Goal: Communication & Community: Answer question/provide support

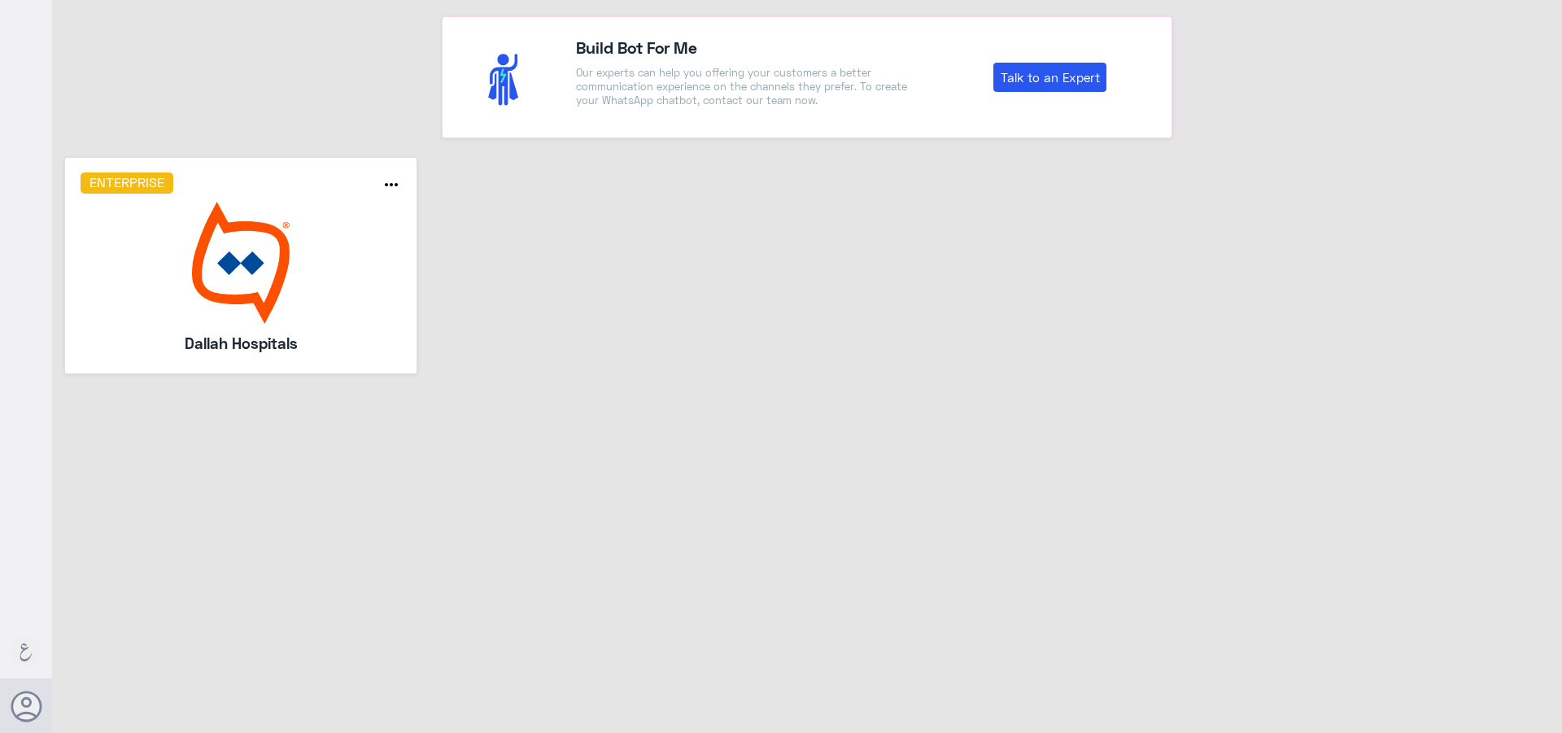
click at [367, 325] on div "Enterprise more_horiz Dallah Hospitals" at bounding box center [241, 264] width 321 height 185
click at [369, 266] on img at bounding box center [241, 263] width 321 height 122
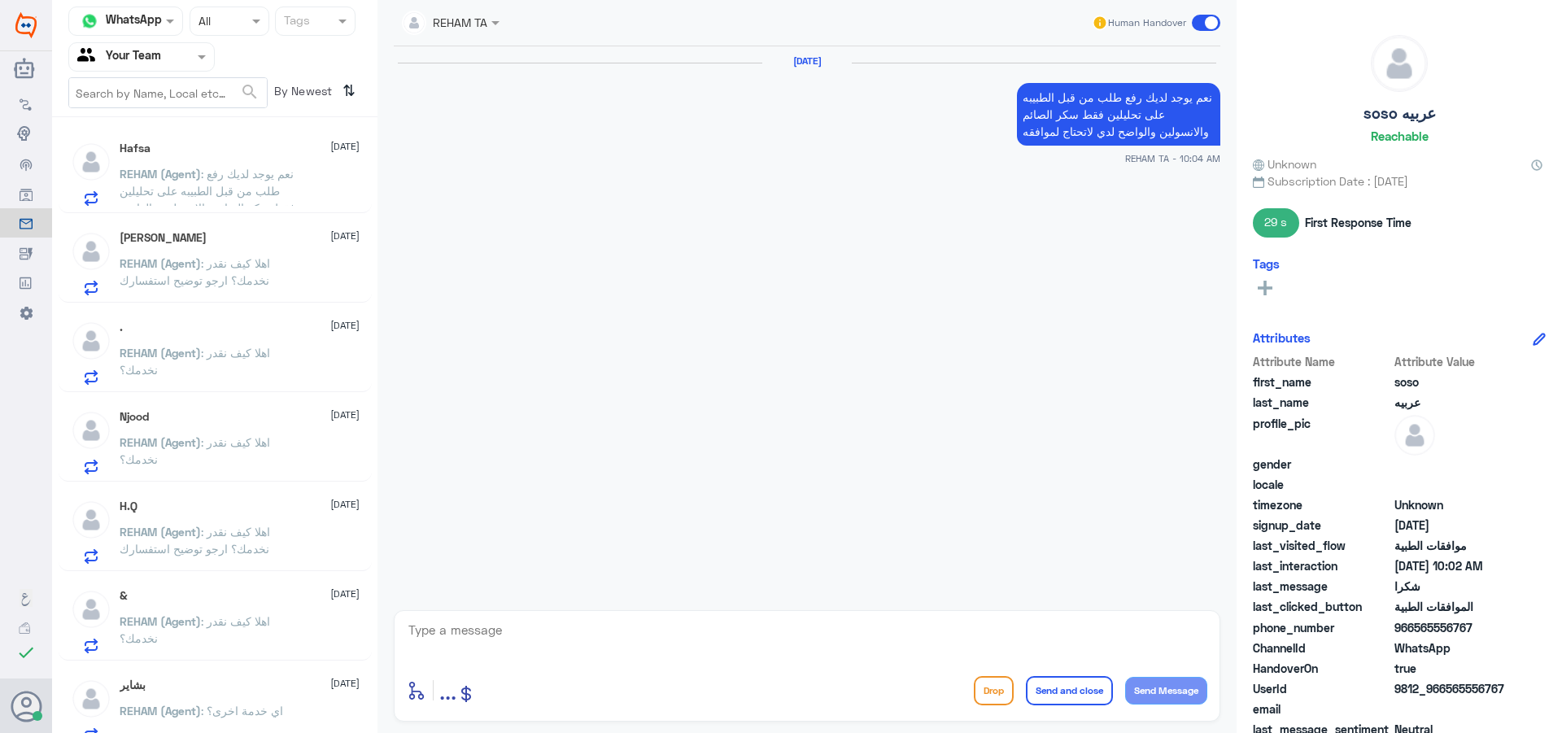
click at [165, 55] on input "text" at bounding box center [121, 56] width 89 height 19
click at [172, 156] on div "Your Inbox" at bounding box center [141, 165] width 146 height 37
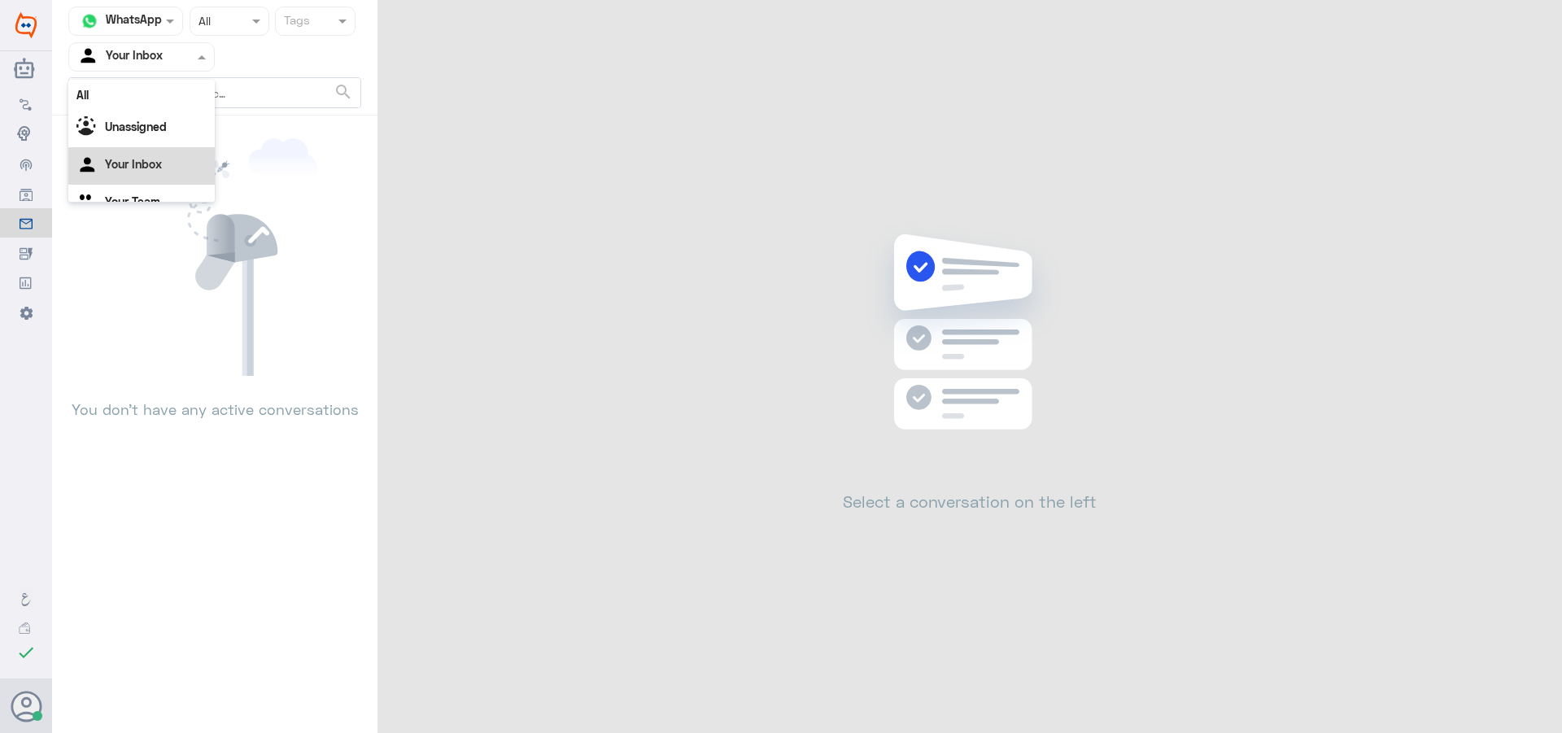
click at [129, 50] on input "text" at bounding box center [121, 56] width 89 height 19
click at [144, 173] on div "Your Team" at bounding box center [141, 182] width 146 height 37
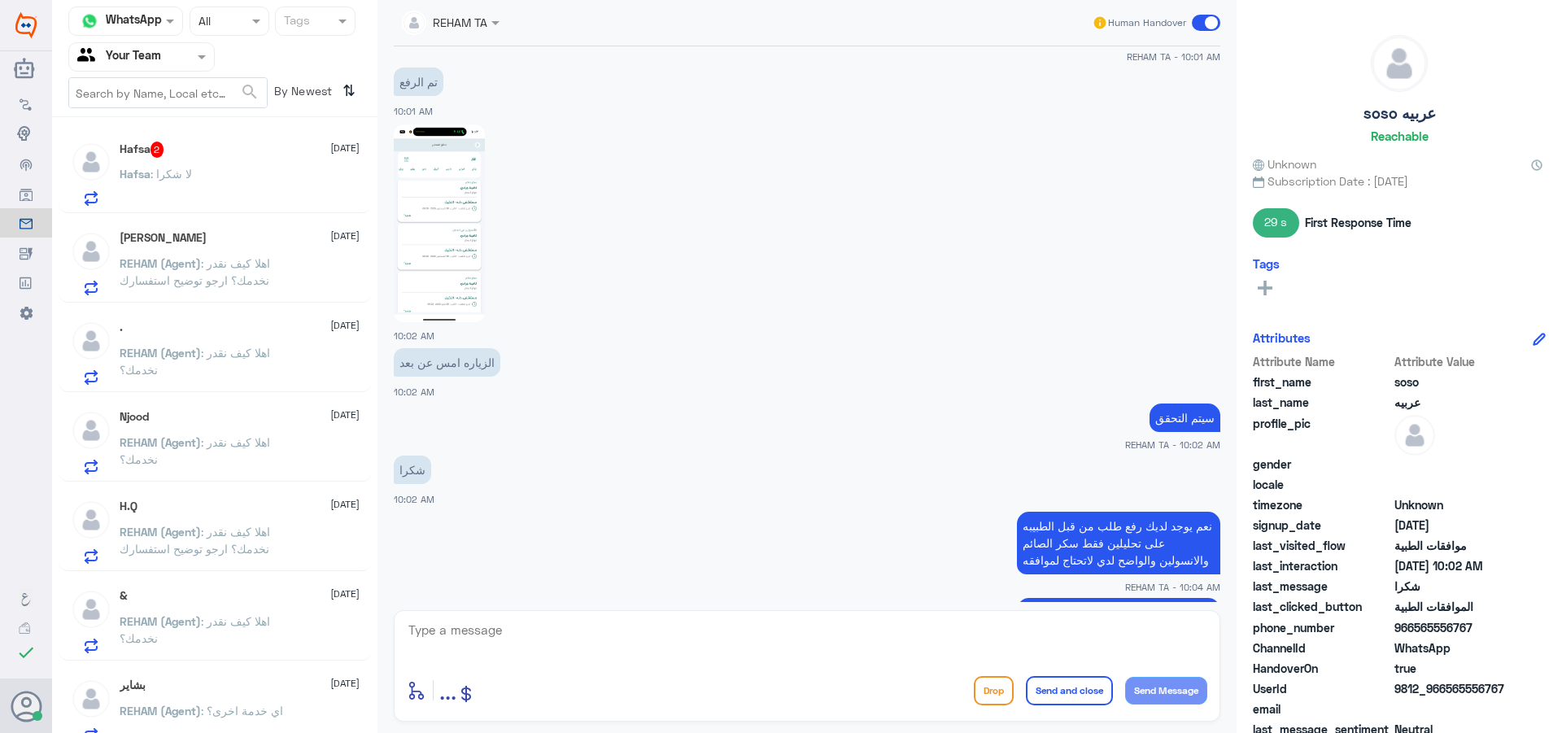
scroll to position [928, 0]
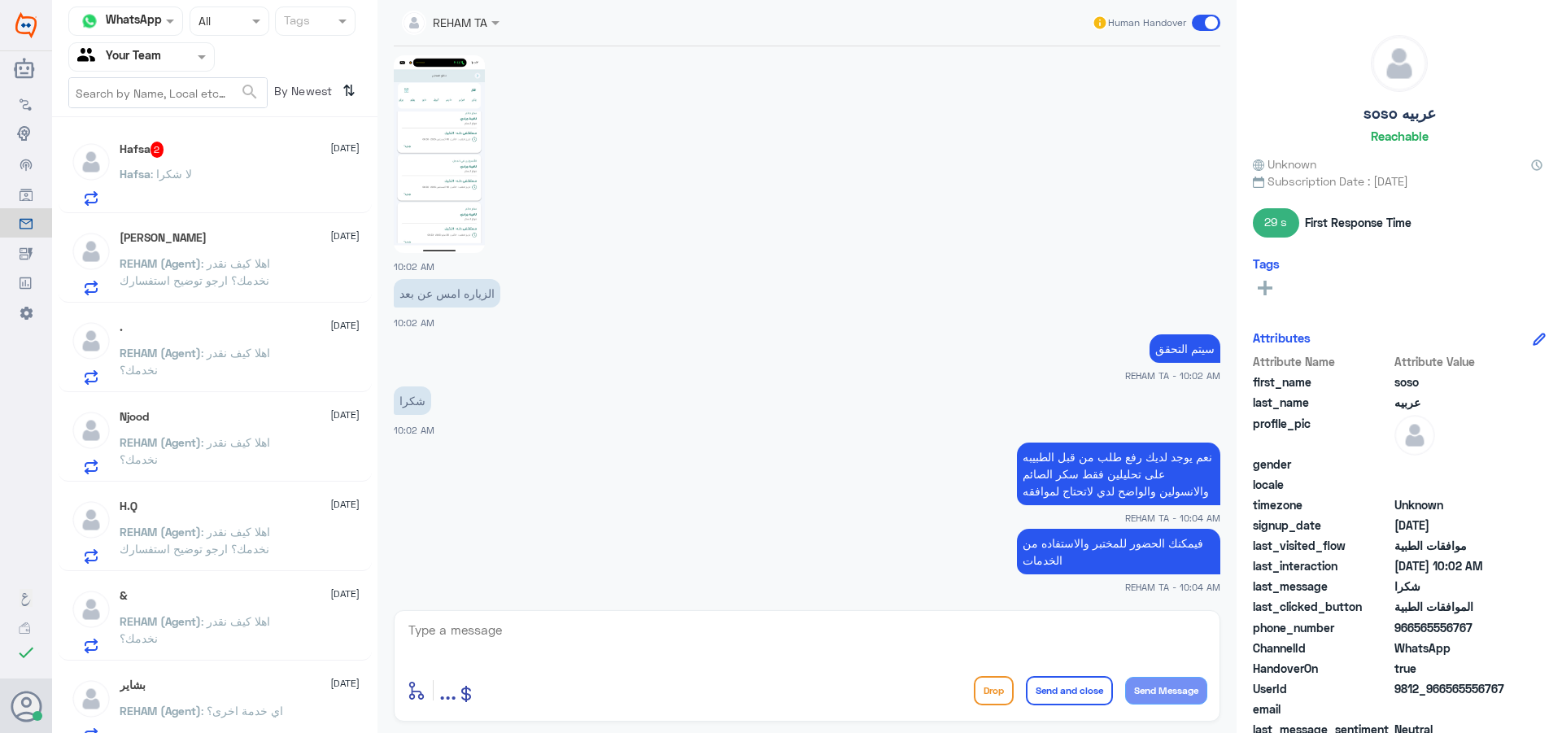
click at [221, 137] on div "[DEMOGRAPHIC_DATA] 2 [DATE] Hafsa : لا شكرا" at bounding box center [215, 171] width 313 height 84
click at [229, 164] on div "[DEMOGRAPHIC_DATA] 2 [DATE] Hafsa : لا شكرا" at bounding box center [240, 174] width 240 height 64
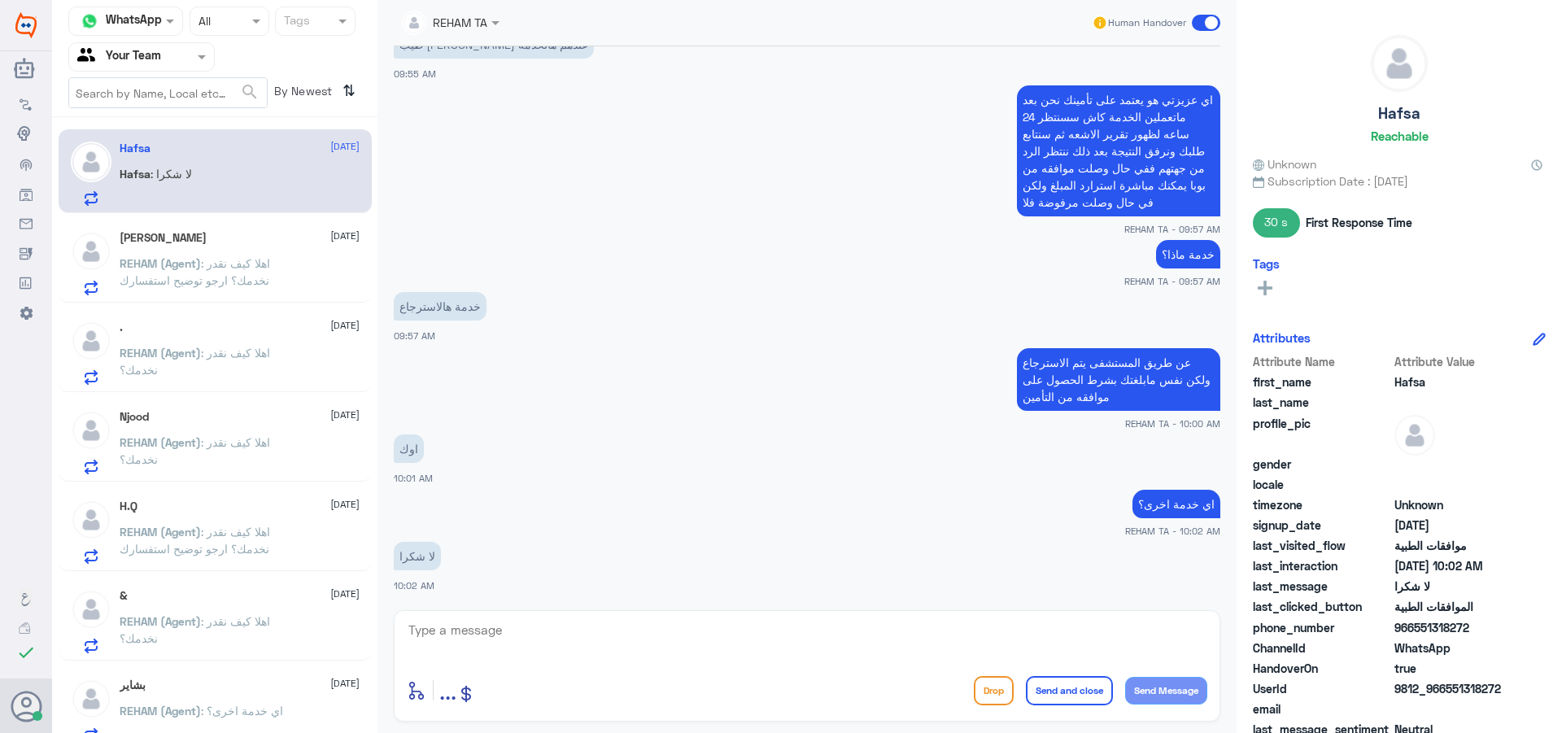
scroll to position [907, 0]
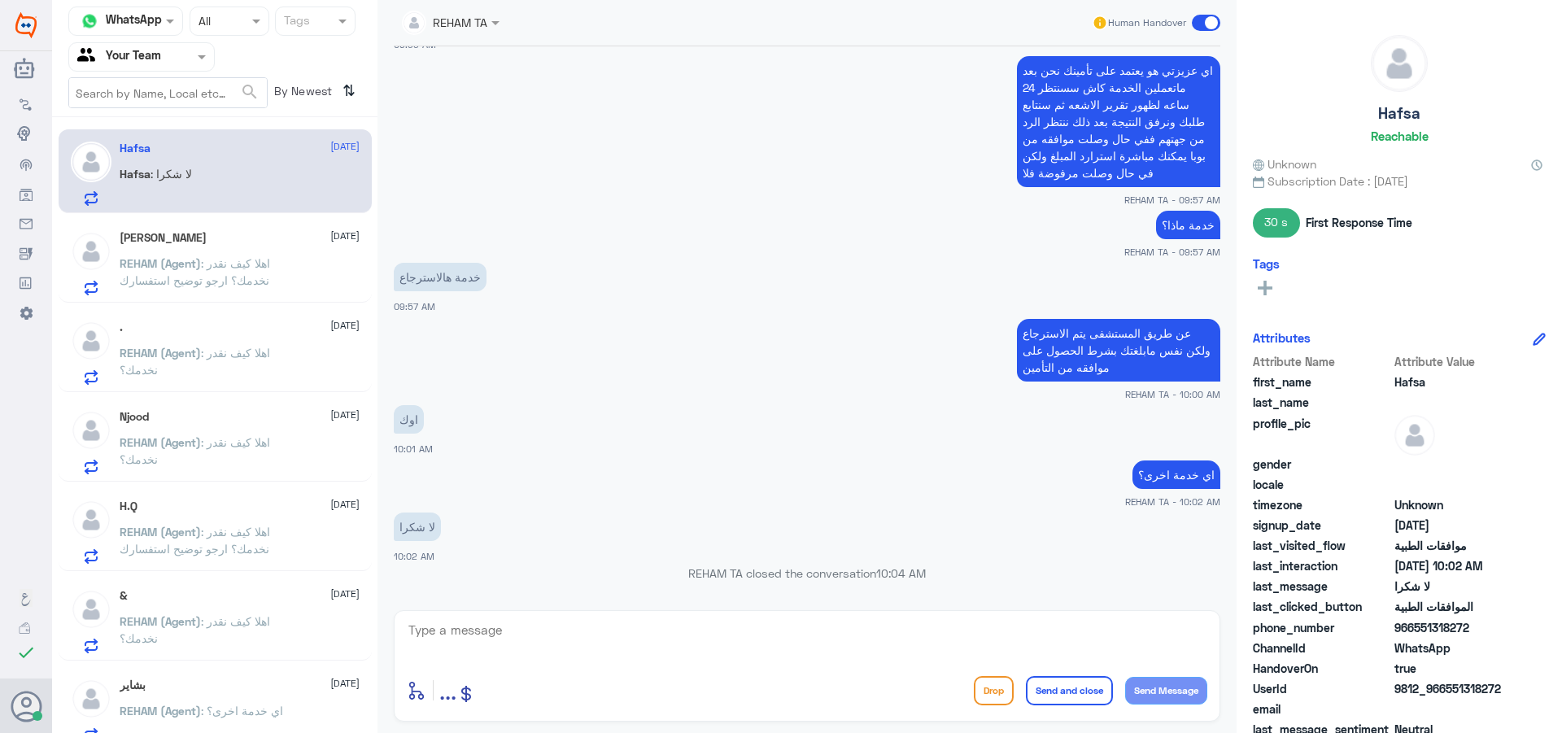
click at [274, 386] on div ". [DATE][PERSON_NAME] (Agent) : اهلا كيف نقدر نخدمك؟" at bounding box center [215, 350] width 313 height 84
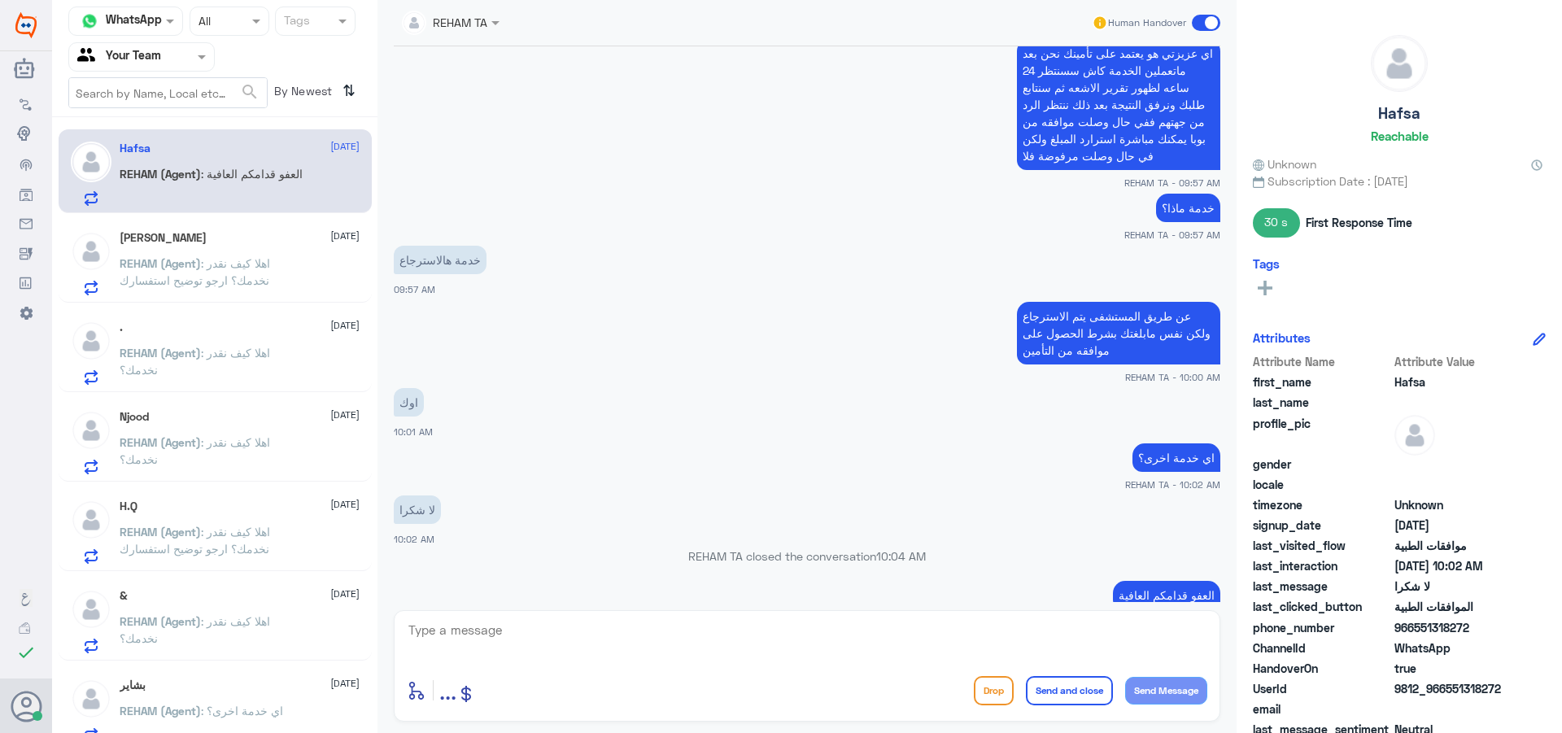
scroll to position [959, 0]
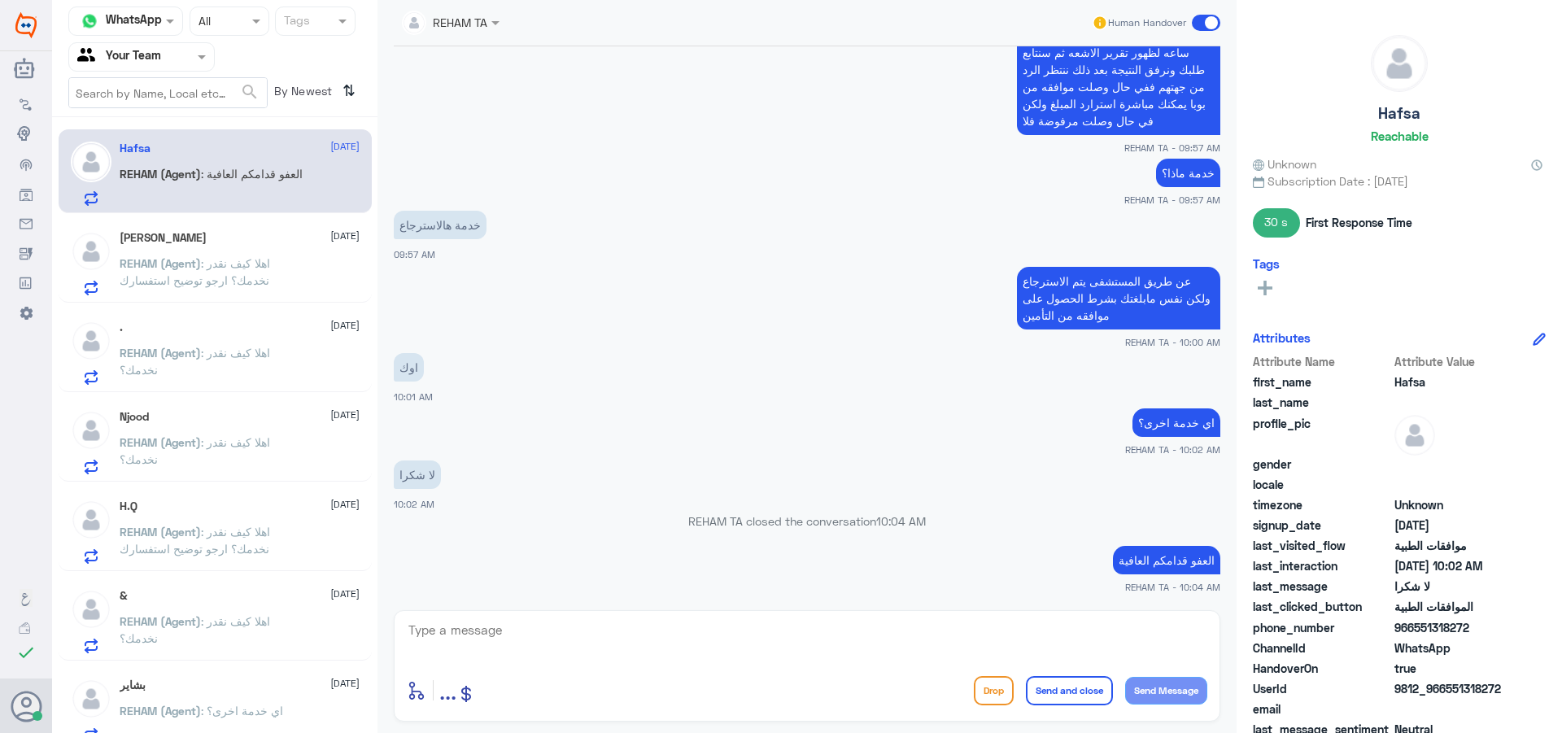
click at [252, 283] on span ": اهلا كيف نقدر نخدمك؟ ارجو توضيح استفسارك" at bounding box center [195, 271] width 151 height 31
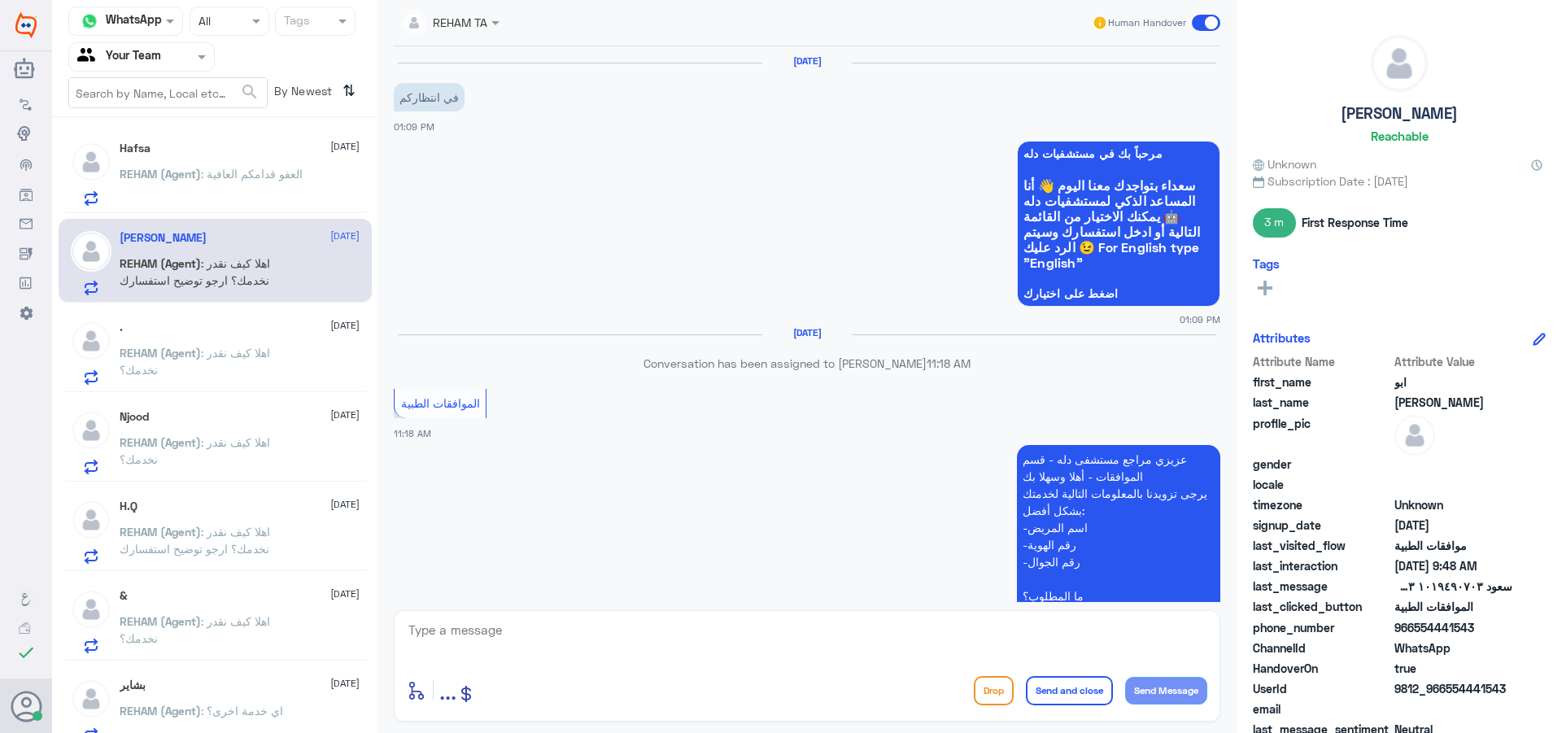
scroll to position [1579, 0]
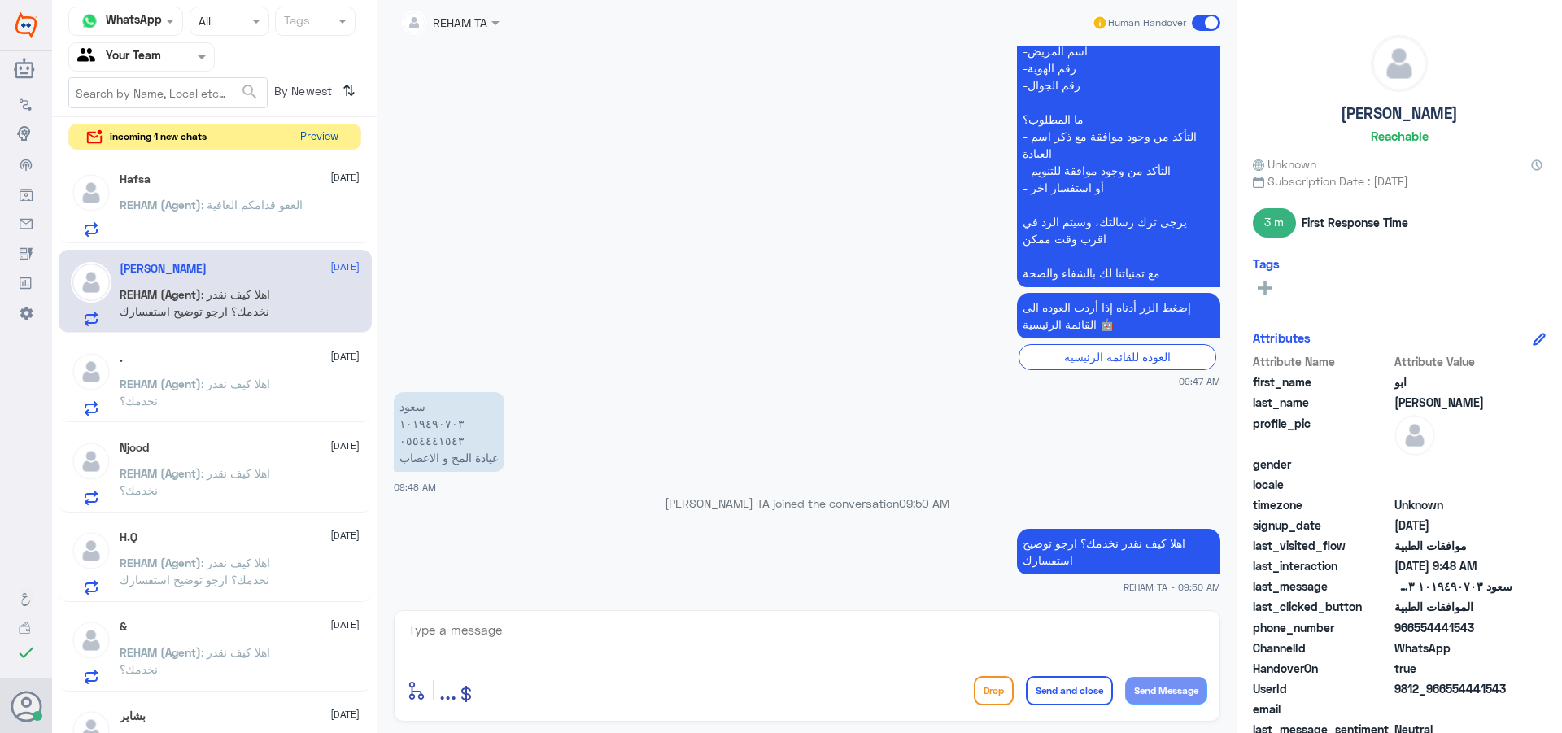
click at [316, 142] on button "Preview" at bounding box center [319, 136] width 50 height 25
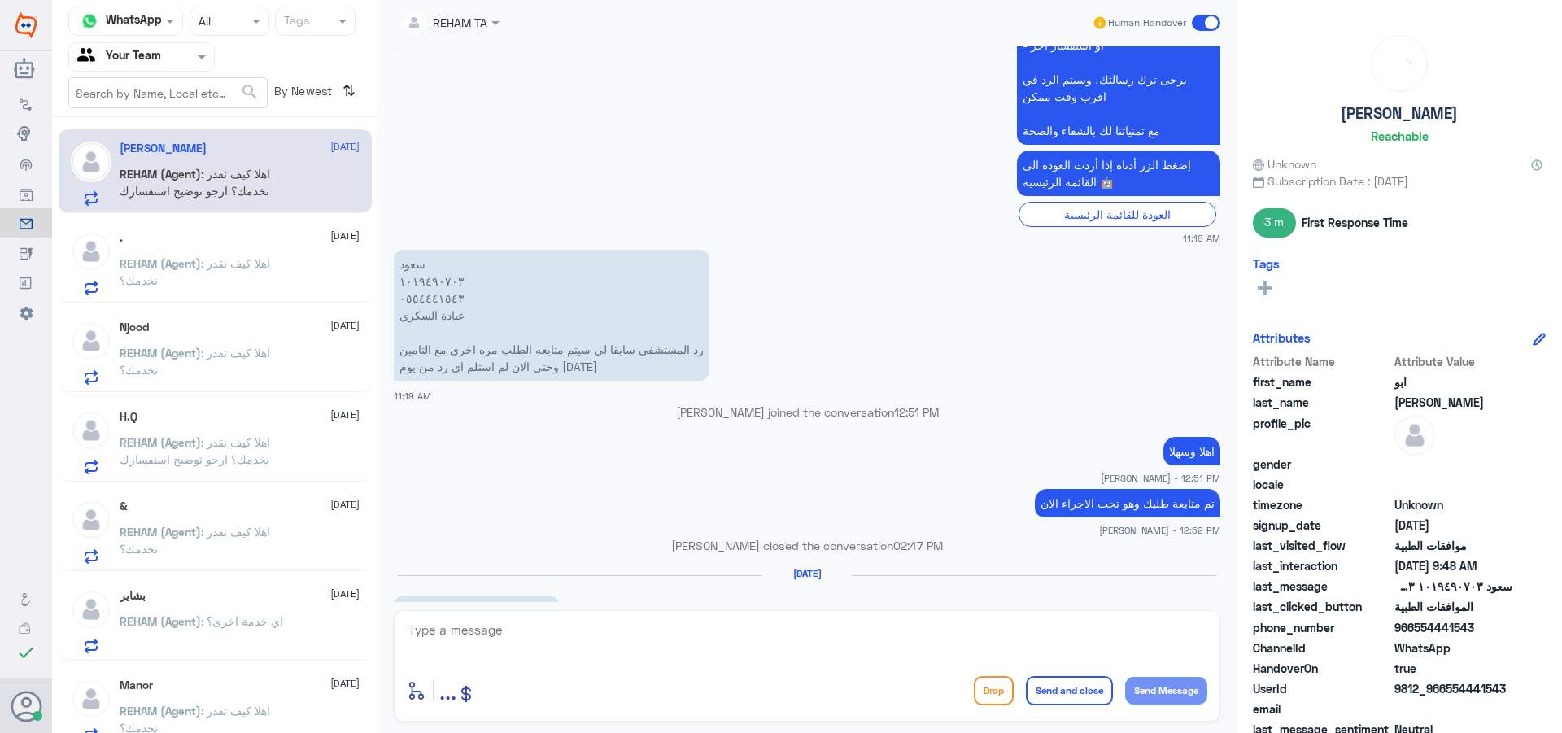
scroll to position [603, 0]
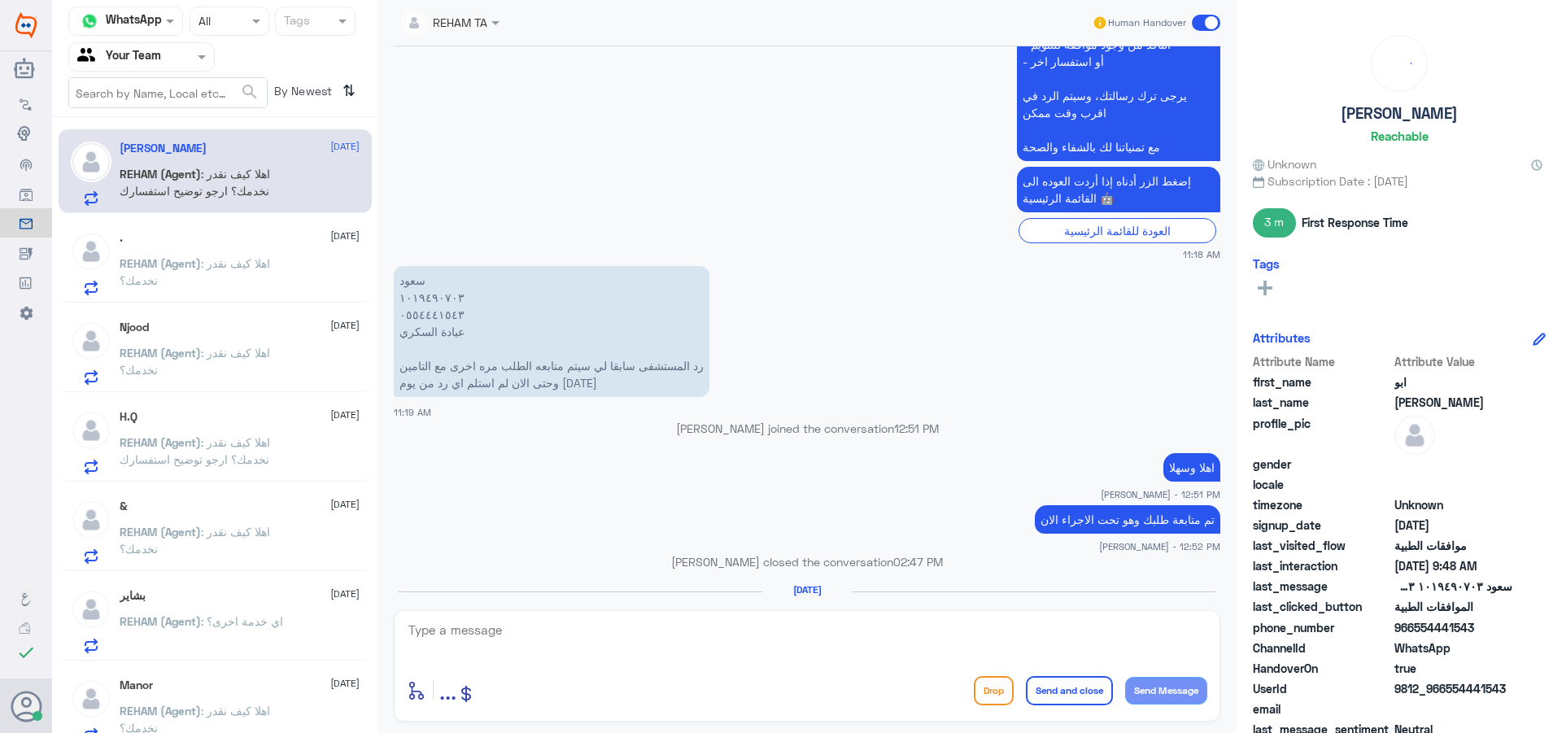
click at [259, 351] on span ": اهلا كيف نقدر نخدمك؟" at bounding box center [195, 361] width 151 height 31
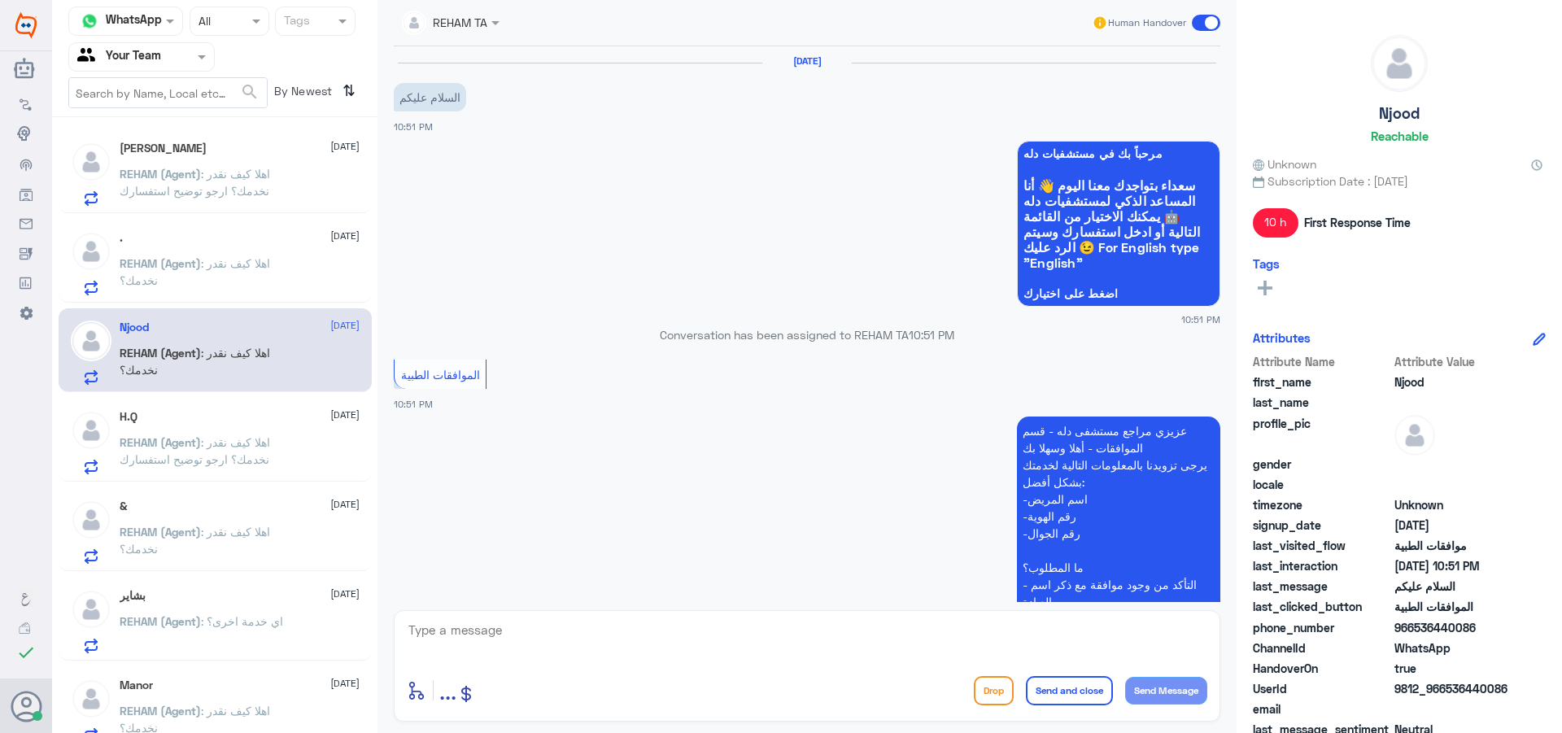
scroll to position [404, 0]
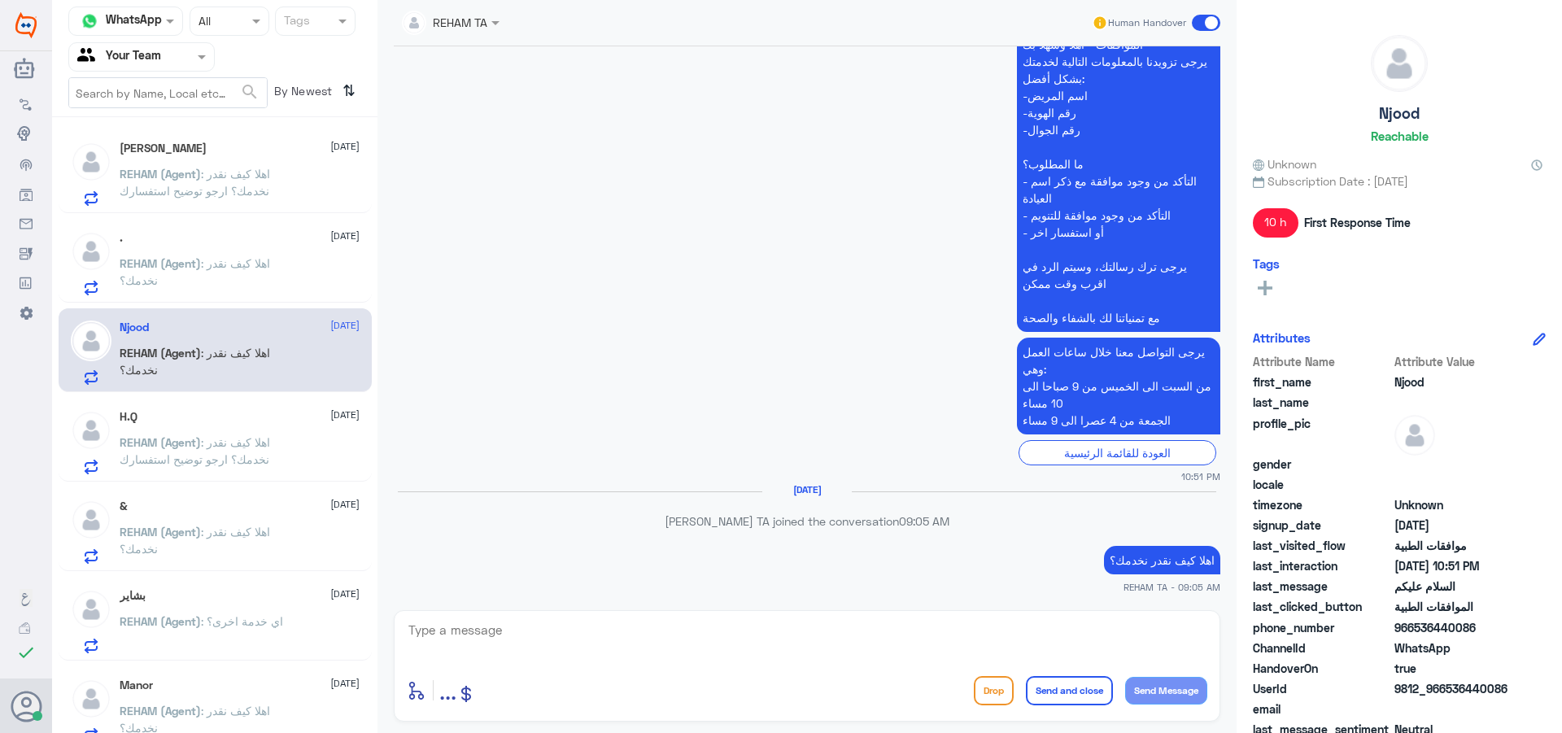
click at [251, 263] on span ": اهلا كيف نقدر نخدمك؟" at bounding box center [195, 271] width 151 height 31
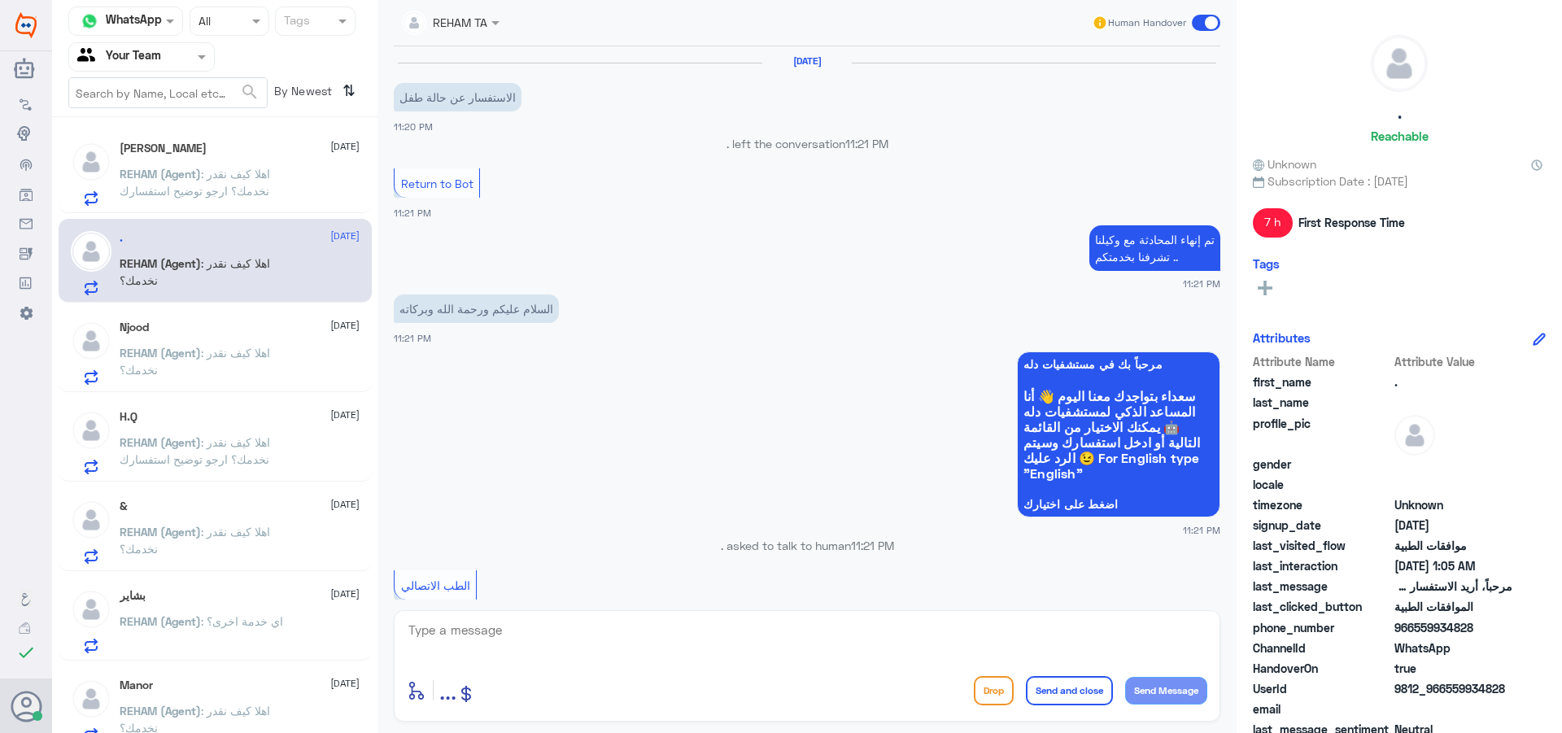
scroll to position [1230, 0]
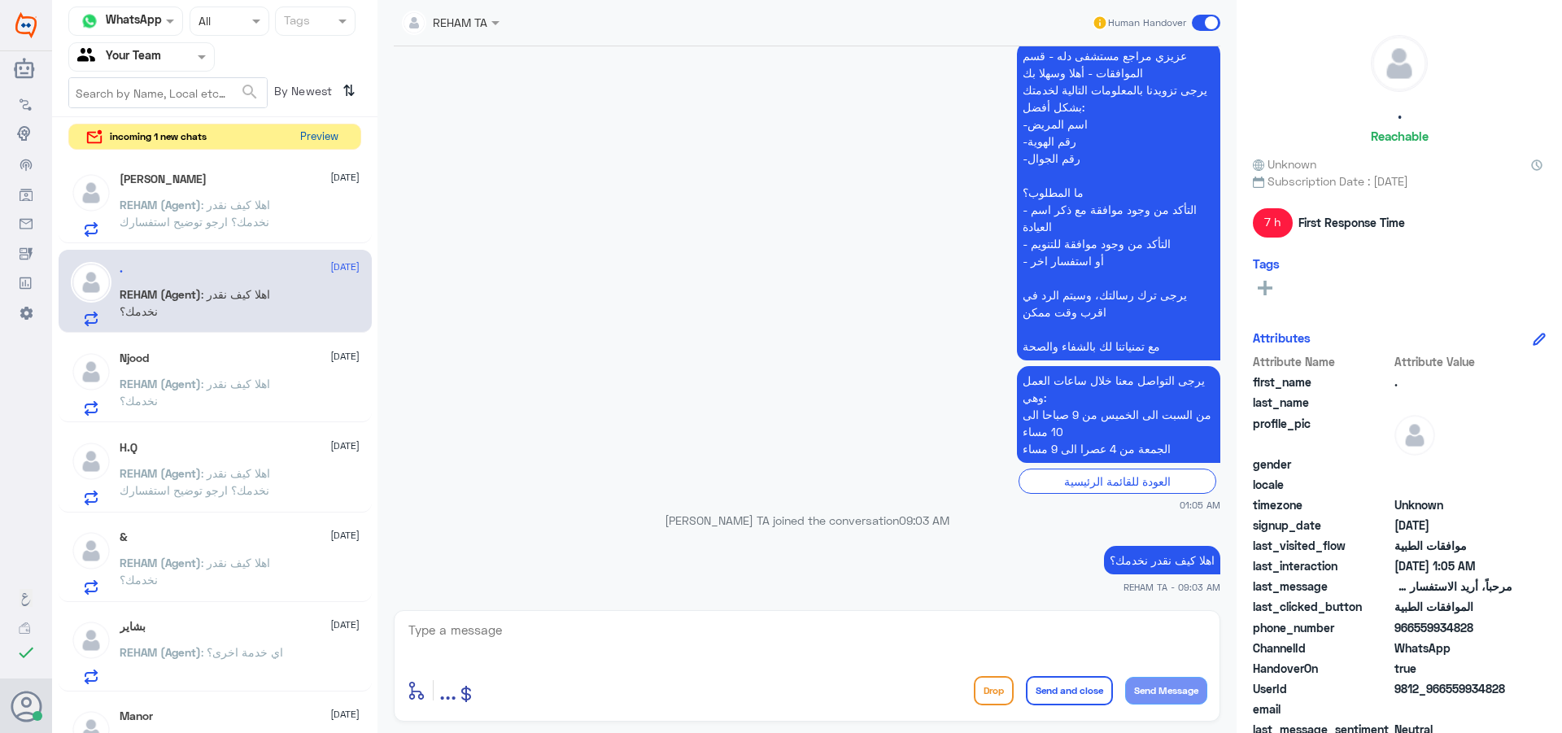
click at [315, 142] on button "Preview" at bounding box center [319, 136] width 50 height 25
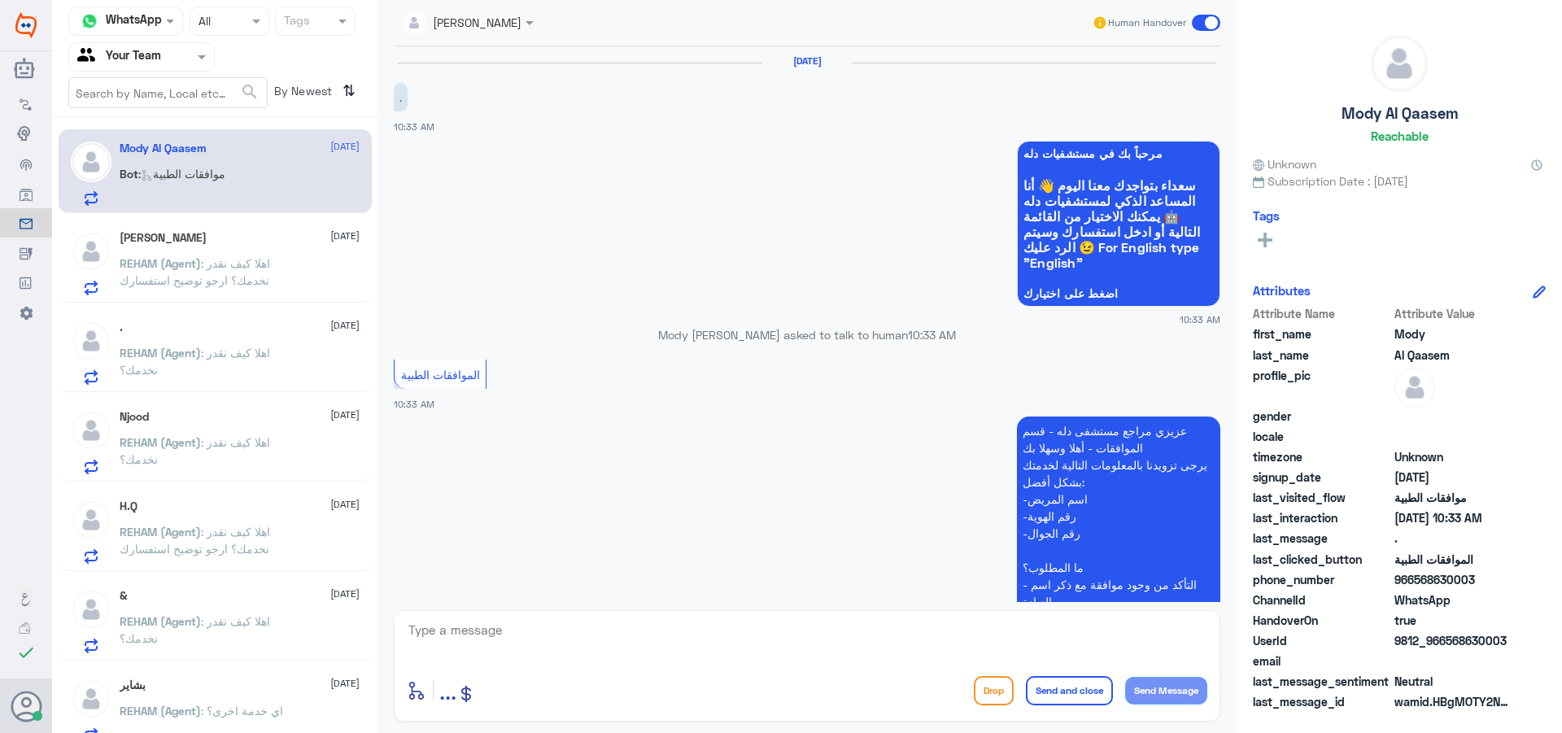
click at [711, 652] on textarea at bounding box center [807, 639] width 801 height 40
click at [714, 645] on textarea at bounding box center [807, 639] width 801 height 40
drag, startPoint x: 703, startPoint y: 625, endPoint x: 945, endPoint y: 726, distance: 262.6
click at [718, 635] on textarea at bounding box center [807, 639] width 801 height 40
drag, startPoint x: 945, startPoint y: 726, endPoint x: 552, endPoint y: 636, distance: 403.0
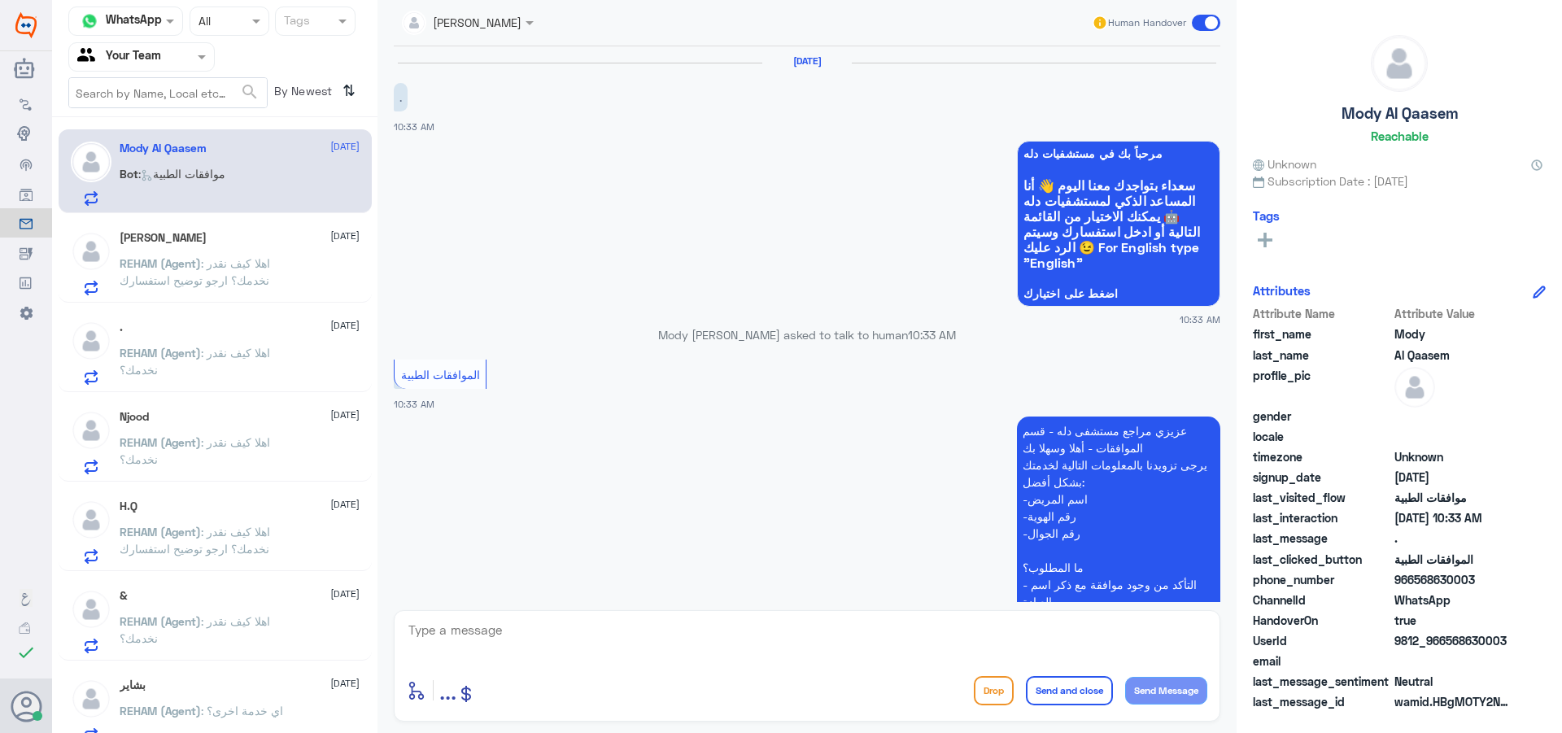
click at [522, 636] on textarea at bounding box center [807, 639] width 801 height 40
type textarea "اهلا وسهلا"
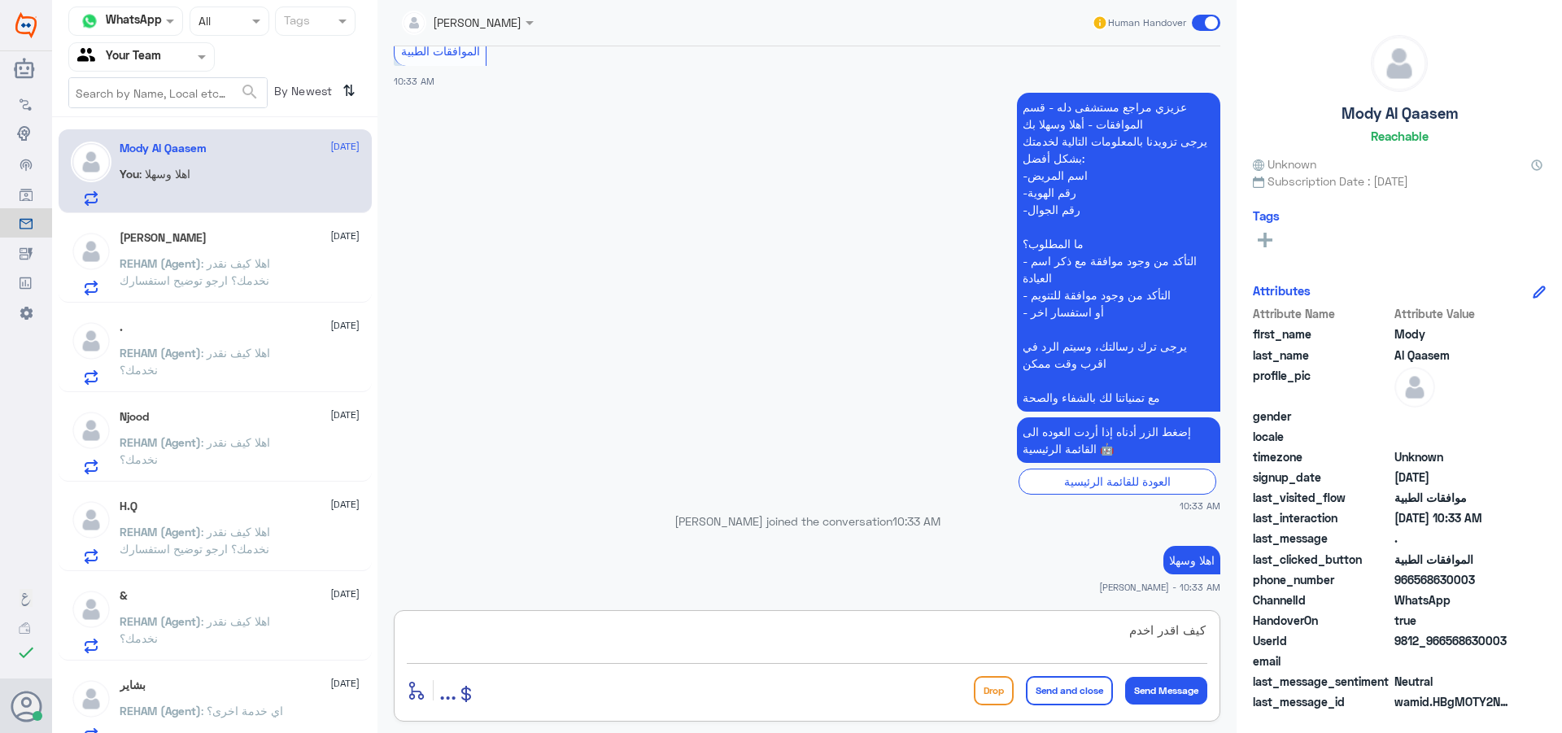
type textarea "كيف اقدر اخدمك"
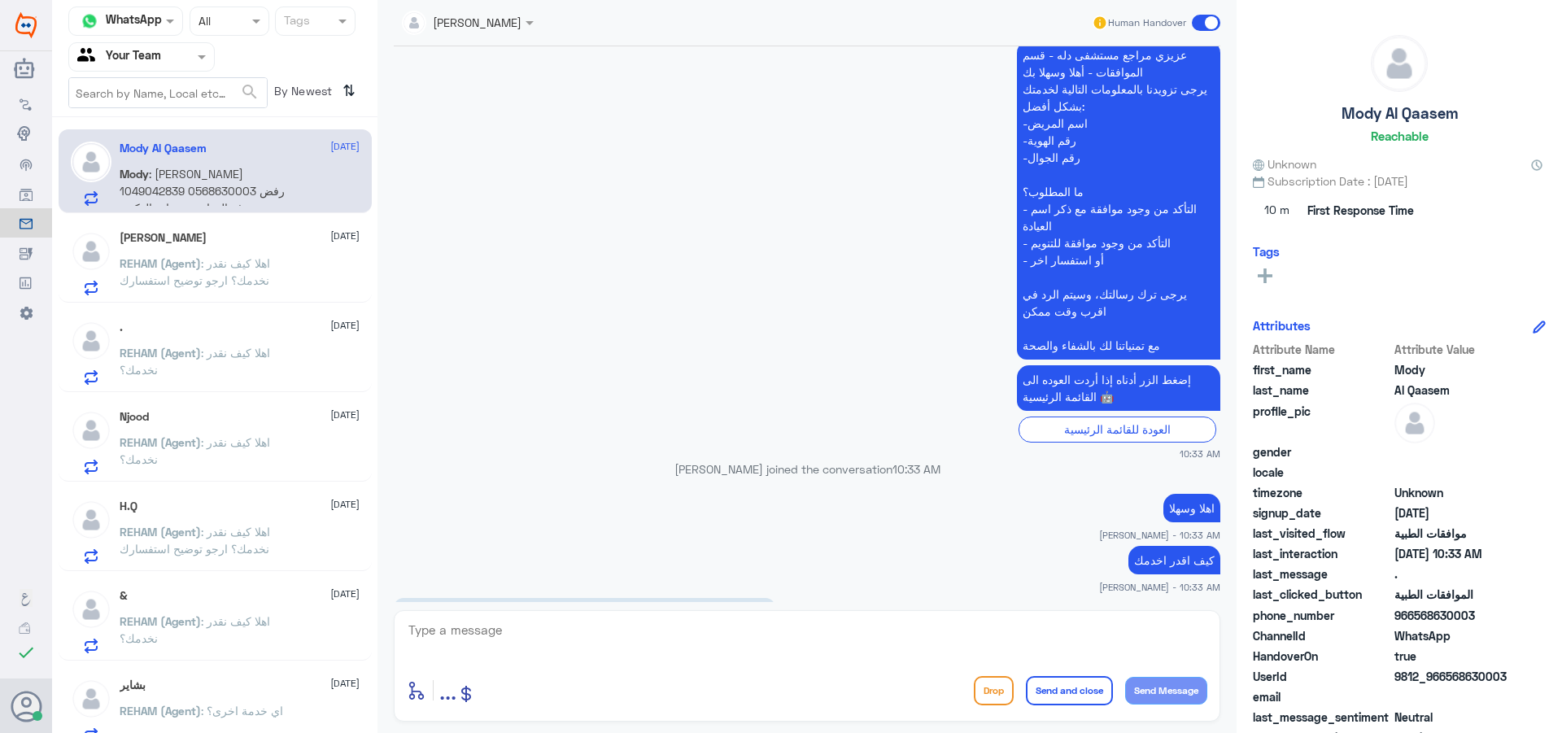
scroll to position [470, 0]
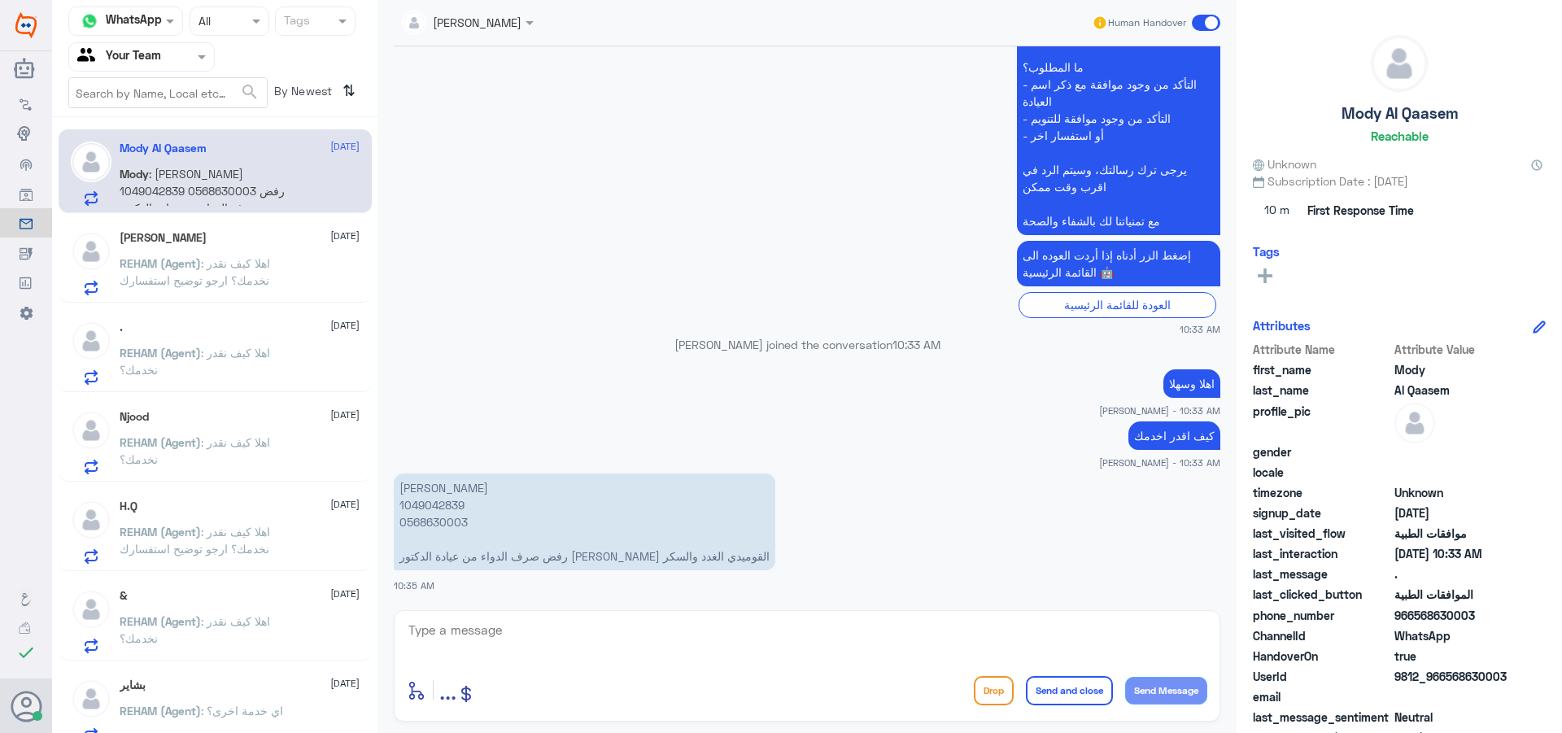
click at [443, 509] on p "[PERSON_NAME] 1049042839 0568630003 رفض صرف الدواء من عيادة الدكتور [PERSON_NAM…" at bounding box center [585, 521] width 382 height 97
copy p "1049042839"
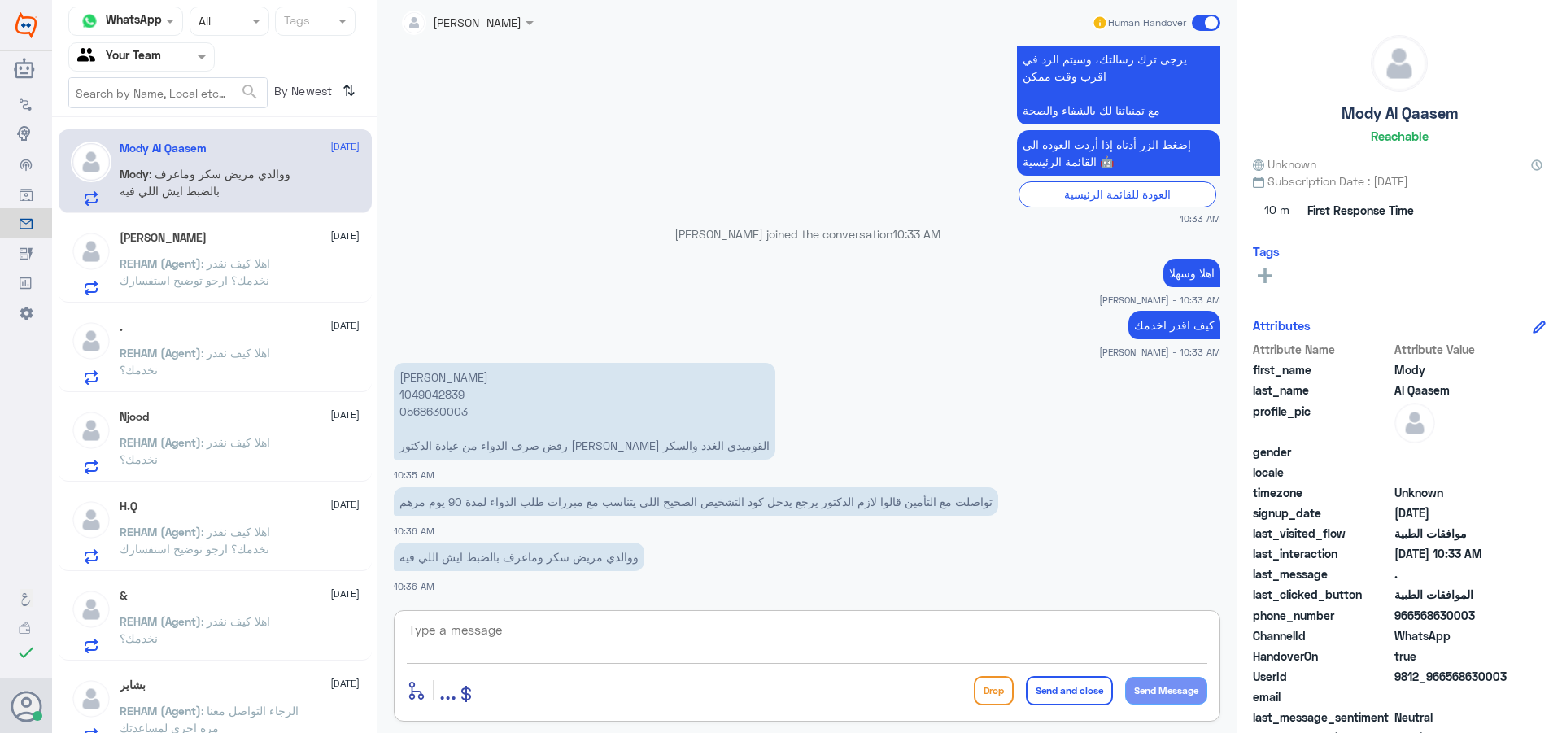
click at [586, 643] on textarea at bounding box center [807, 639] width 801 height 40
type textarea "u"
type textarea "عزيزي التأمين رافض الطلب بسبب موعد استحقاق الصرف كما يوجد فاتورة على نفس الادوي…"
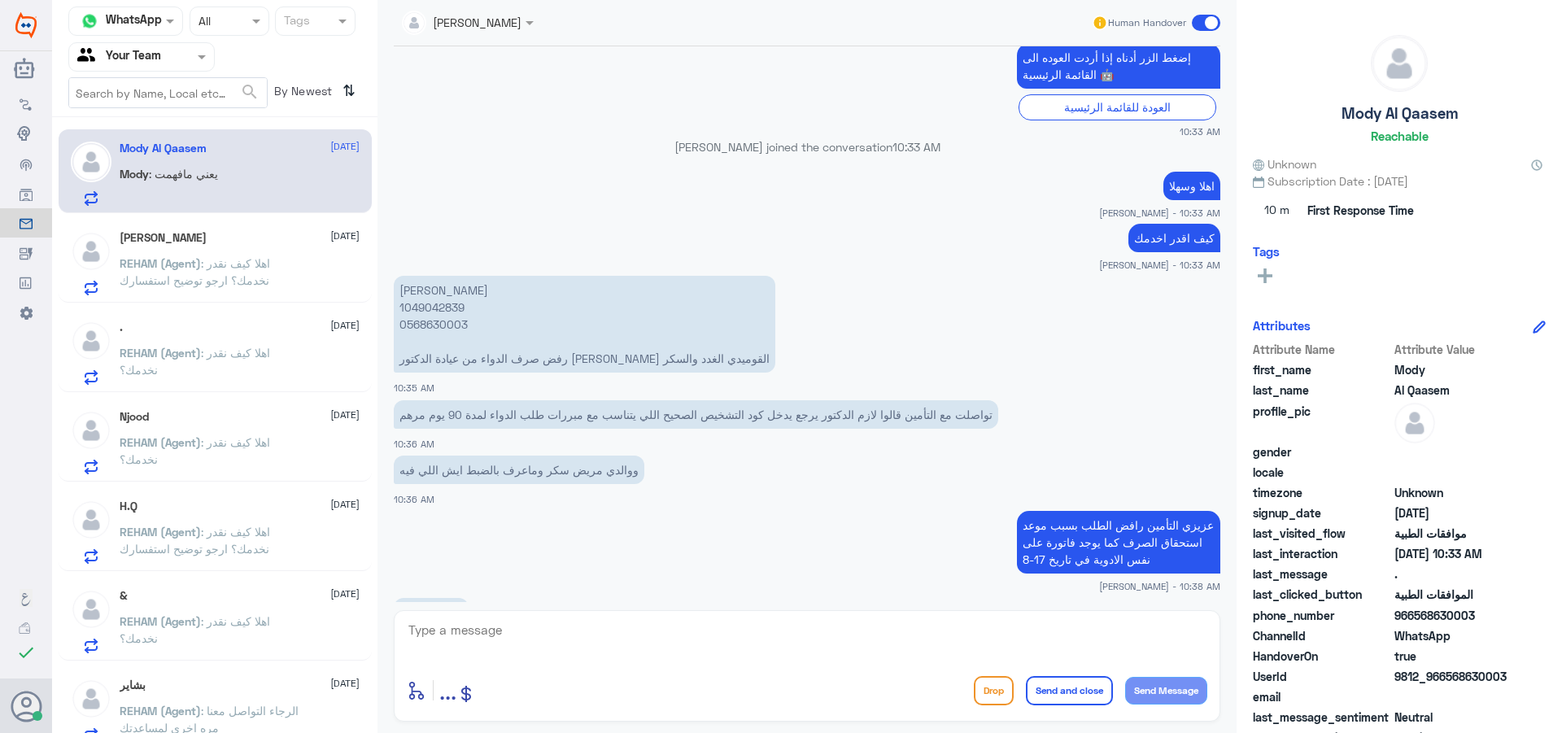
scroll to position [723, 0]
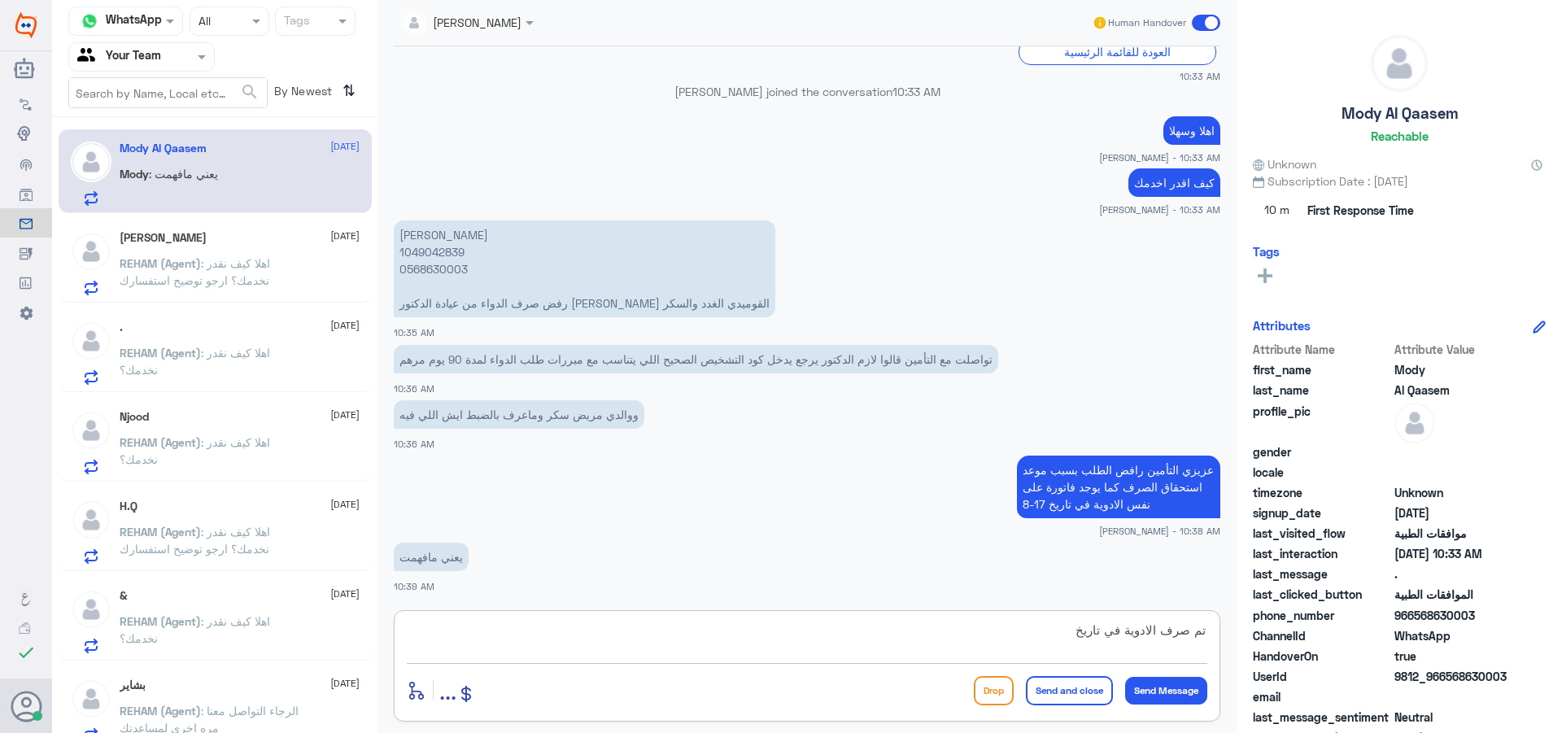
click at [1035, 502] on p "عزيزي التأمين رافض الطلب بسبب موعد استحقاق الصرف كما يوجد فاتورة على نفس الادوي…" at bounding box center [1118, 487] width 203 height 63
click at [1027, 505] on p "عزيزي التأمين رافض الطلب بسبب موعد استحقاق الصرف كما يوجد فاتورة على نفس الادوي…" at bounding box center [1118, 487] width 203 height 63
click at [1033, 506] on p "عزيزي التأمين رافض الطلب بسبب موعد استحقاق الصرف كما يوجد فاتورة على نفس الادوي…" at bounding box center [1118, 487] width 203 height 63
drag, startPoint x: 1023, startPoint y: 622, endPoint x: 1023, endPoint y: 631, distance: 8.9
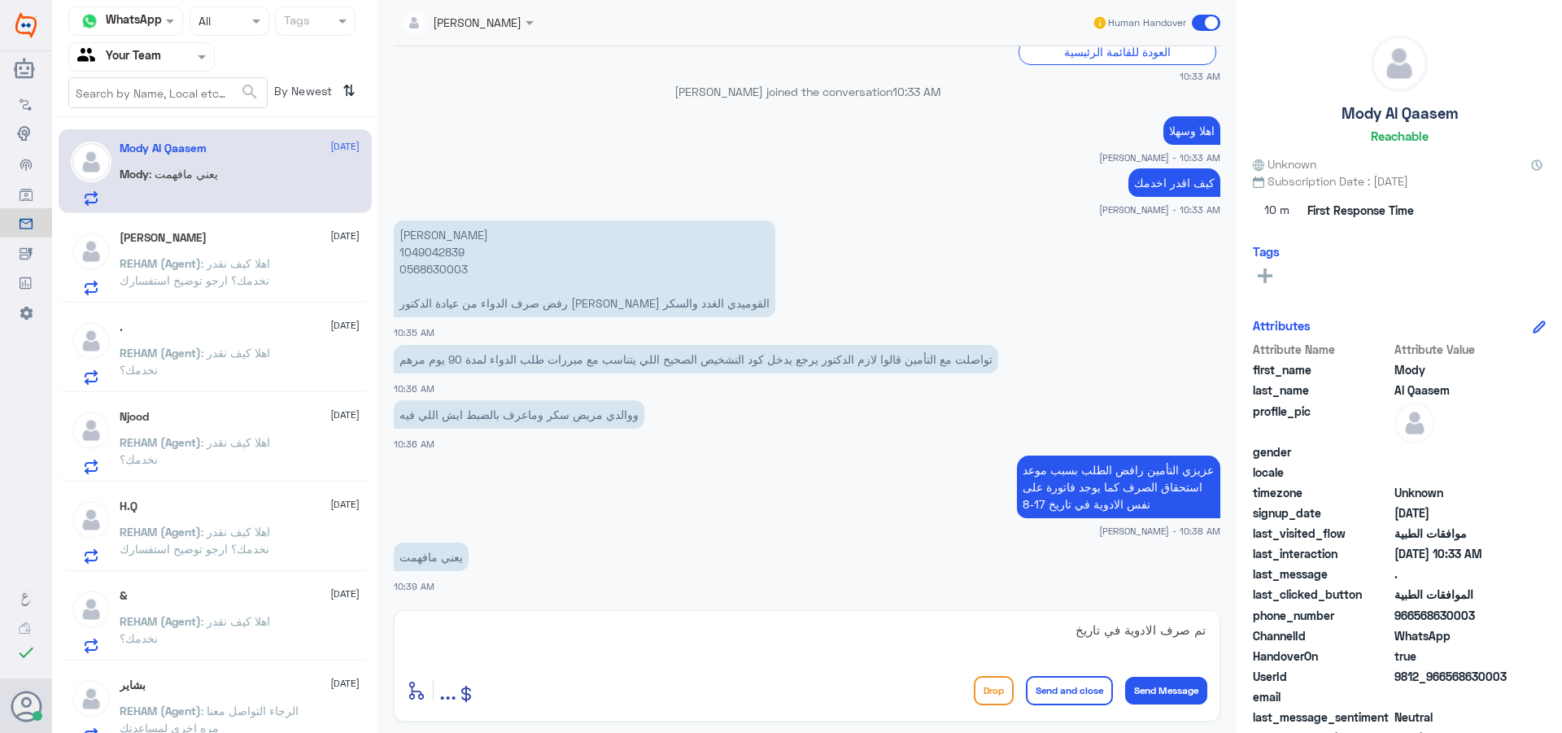
click at [1023, 631] on div "تم صرف الادوية في تاريخ enter flow name ... Drop Send and close Send Message" at bounding box center [807, 665] width 827 height 111
click at [1023, 633] on textarea "تم صرف الادوية في تاريخ" at bounding box center [807, 639] width 801 height 40
type textarea "تم صرف الادوية في تاريخ 17-8"
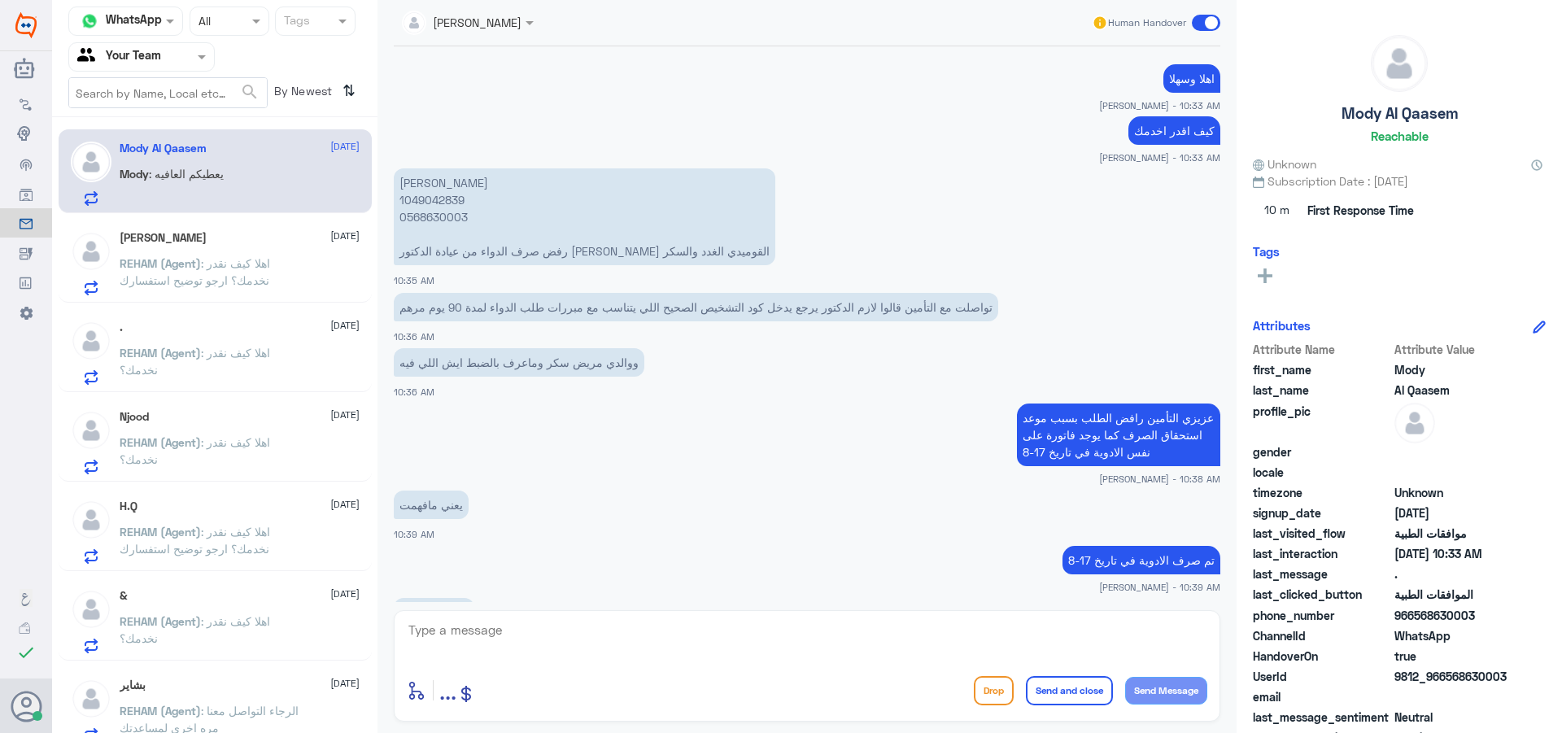
scroll to position [831, 0]
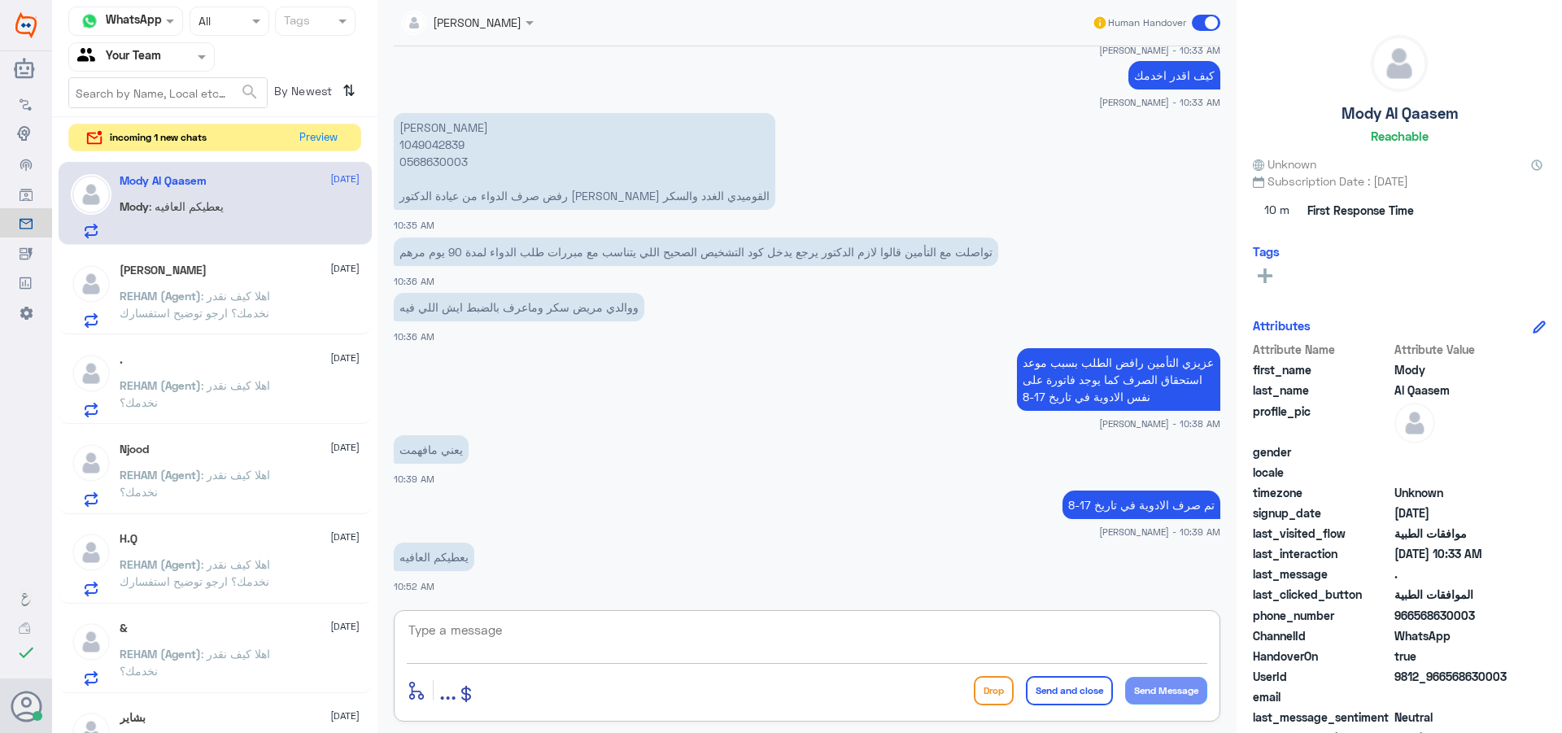
click at [1207, 28] on span at bounding box center [1206, 23] width 28 height 16
click at [0, 0] on input "checkbox" at bounding box center [0, 0] width 0 height 0
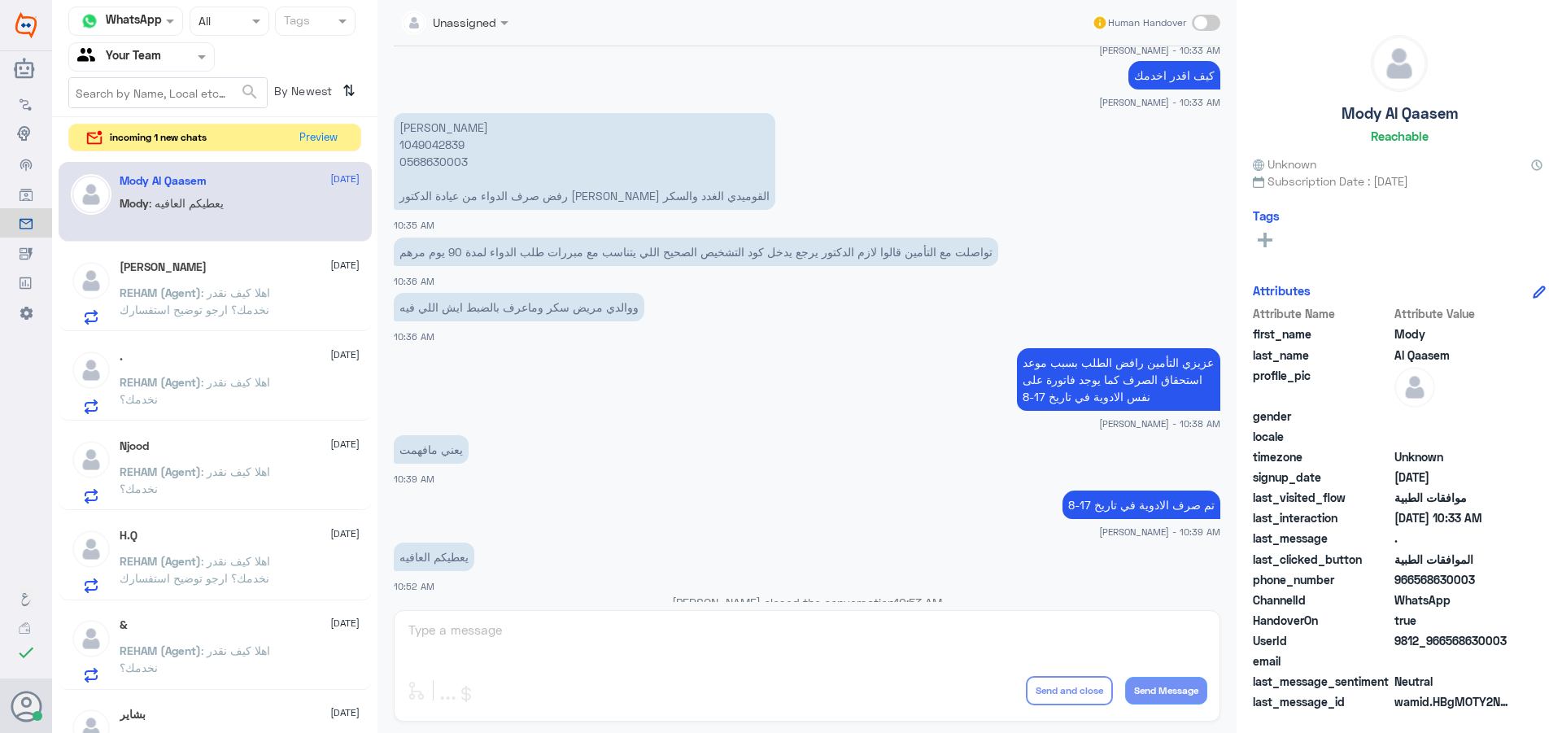
scroll to position [861, 0]
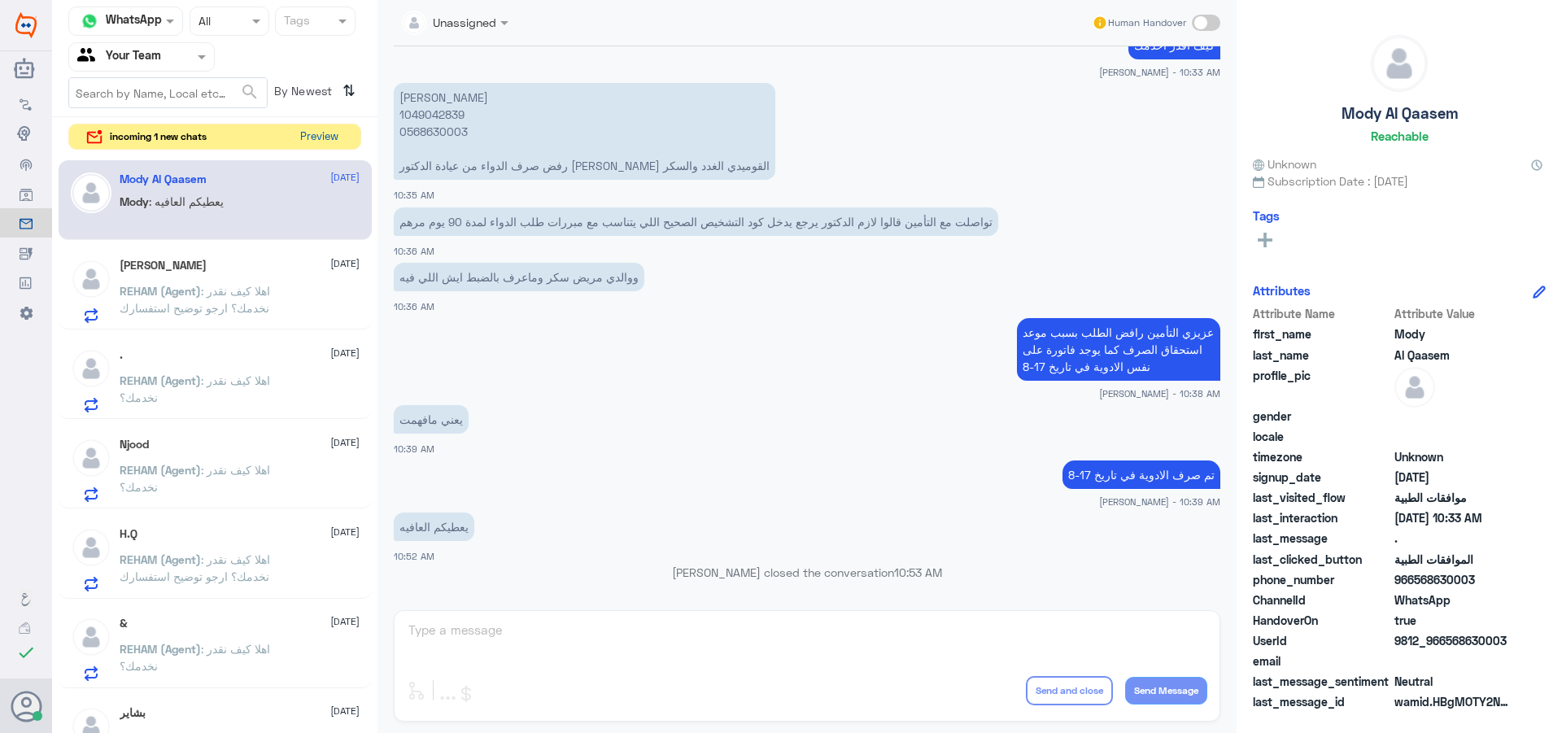
click at [312, 133] on button "Preview" at bounding box center [319, 136] width 50 height 25
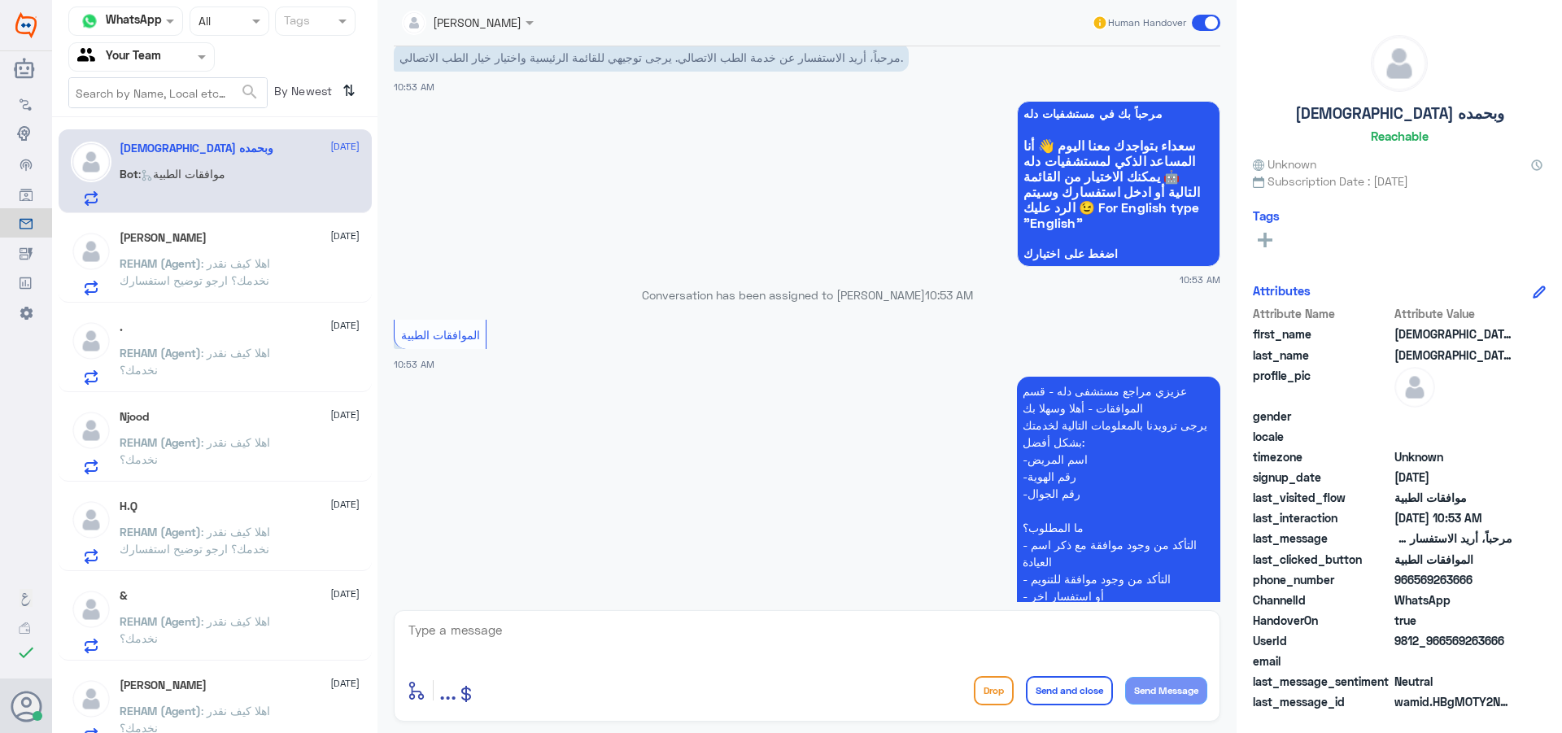
scroll to position [0, 0]
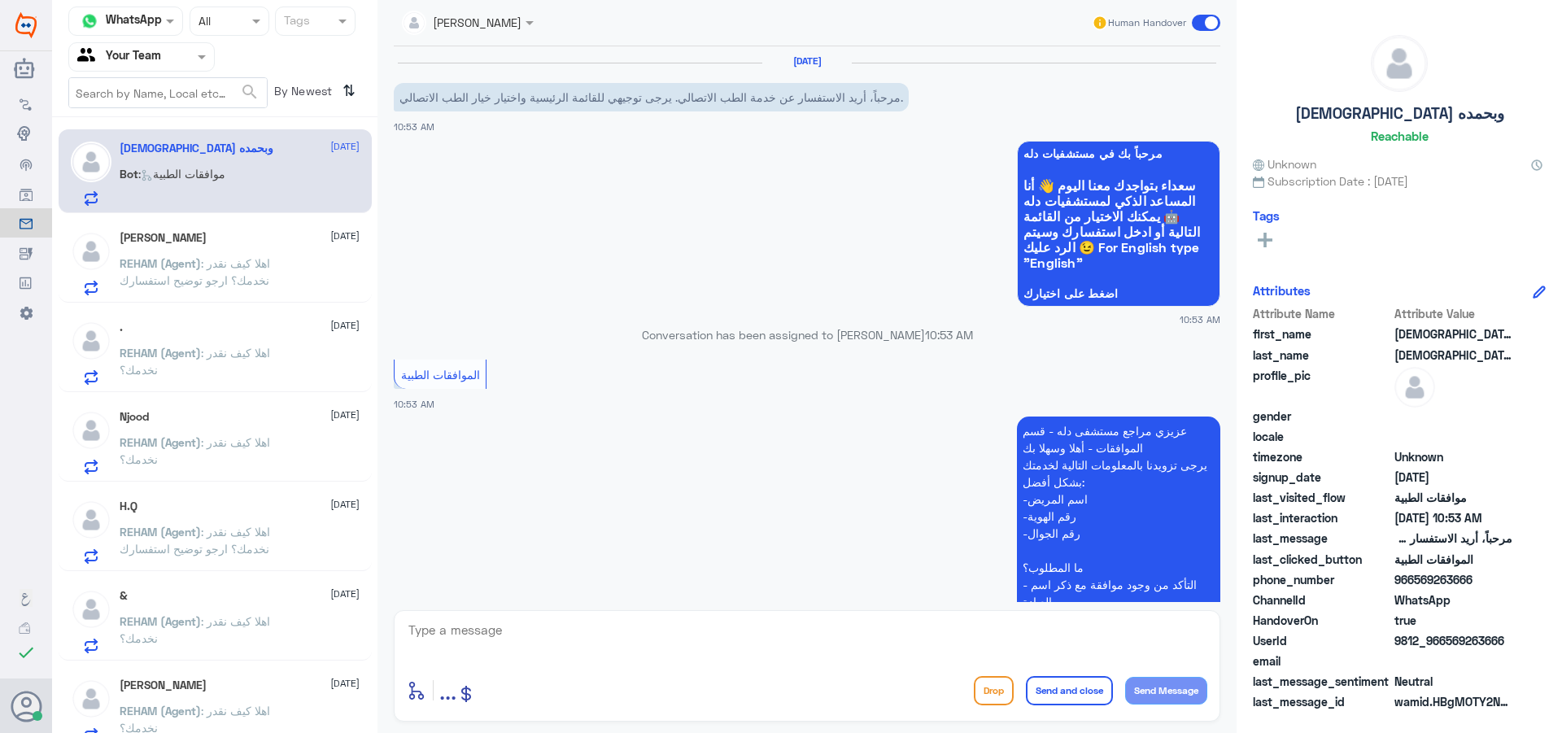
click at [672, 632] on textarea at bounding box center [807, 639] width 801 height 40
type textarea "u"
type textarea "عزيزي المراجع هنا فقط موافقات طبية ليس صلاحية في ذلك للمساعدة عن طريق خدمة العم…"
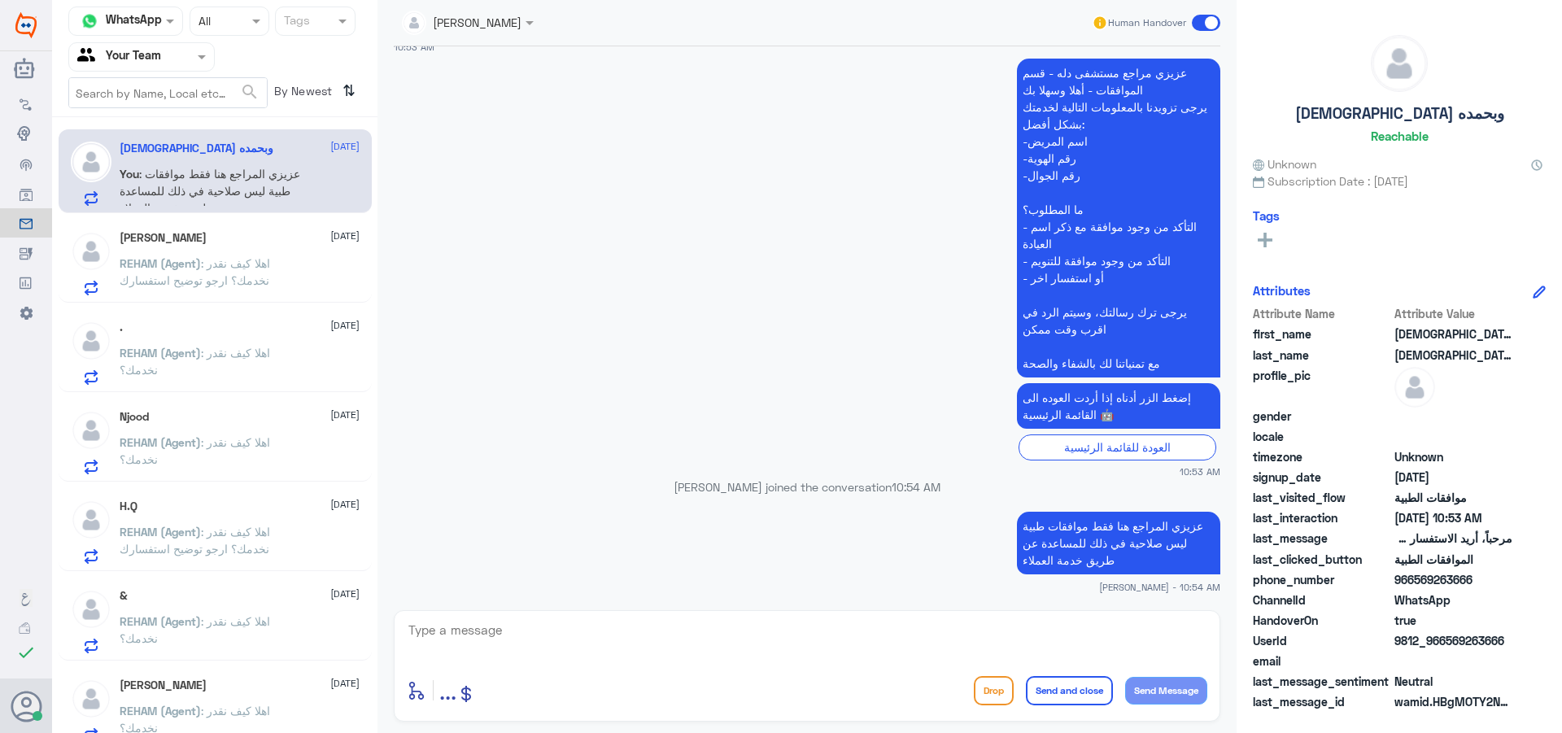
click at [1203, 21] on span at bounding box center [1206, 23] width 28 height 16
click at [0, 0] on input "checkbox" at bounding box center [0, 0] width 0 height 0
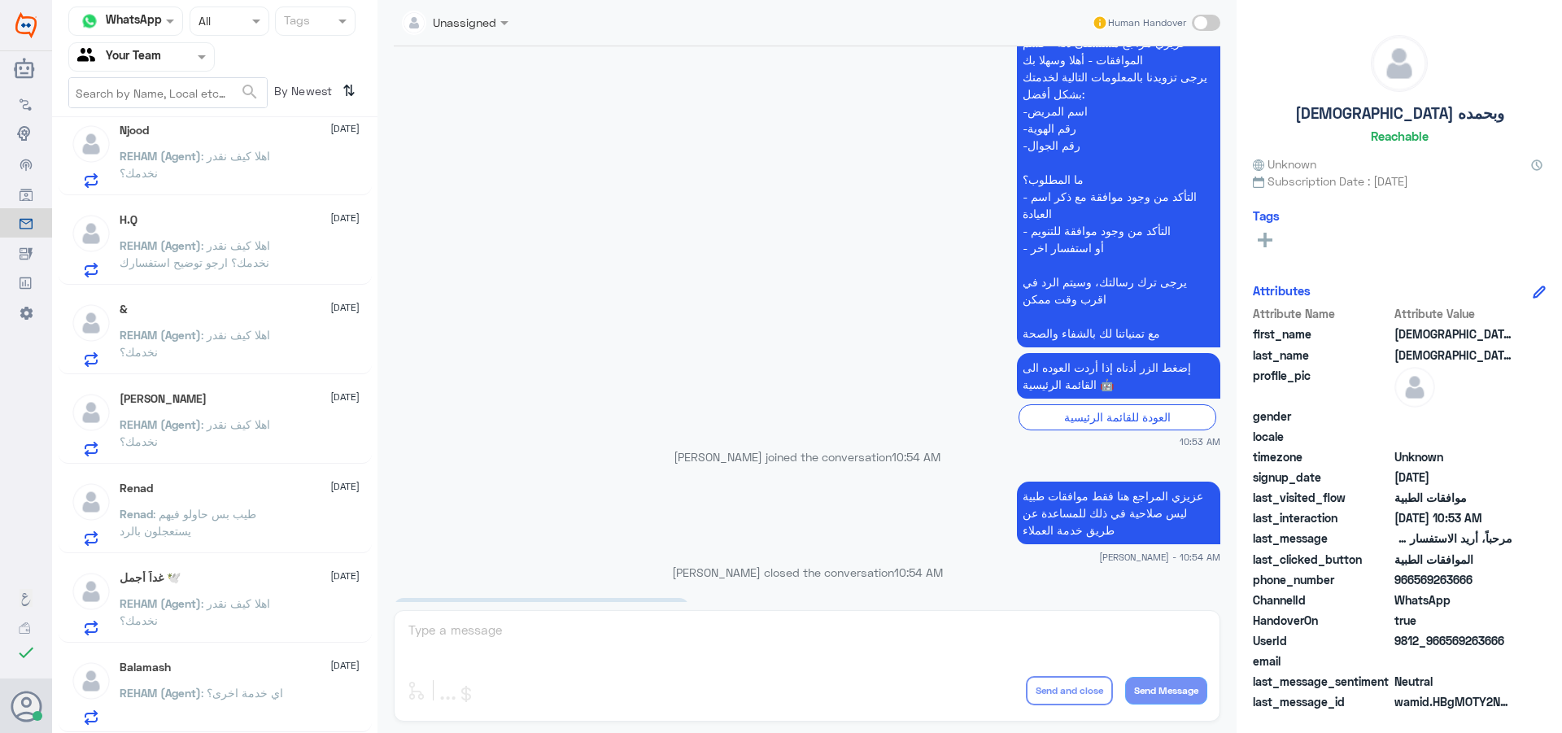
scroll to position [673, 0]
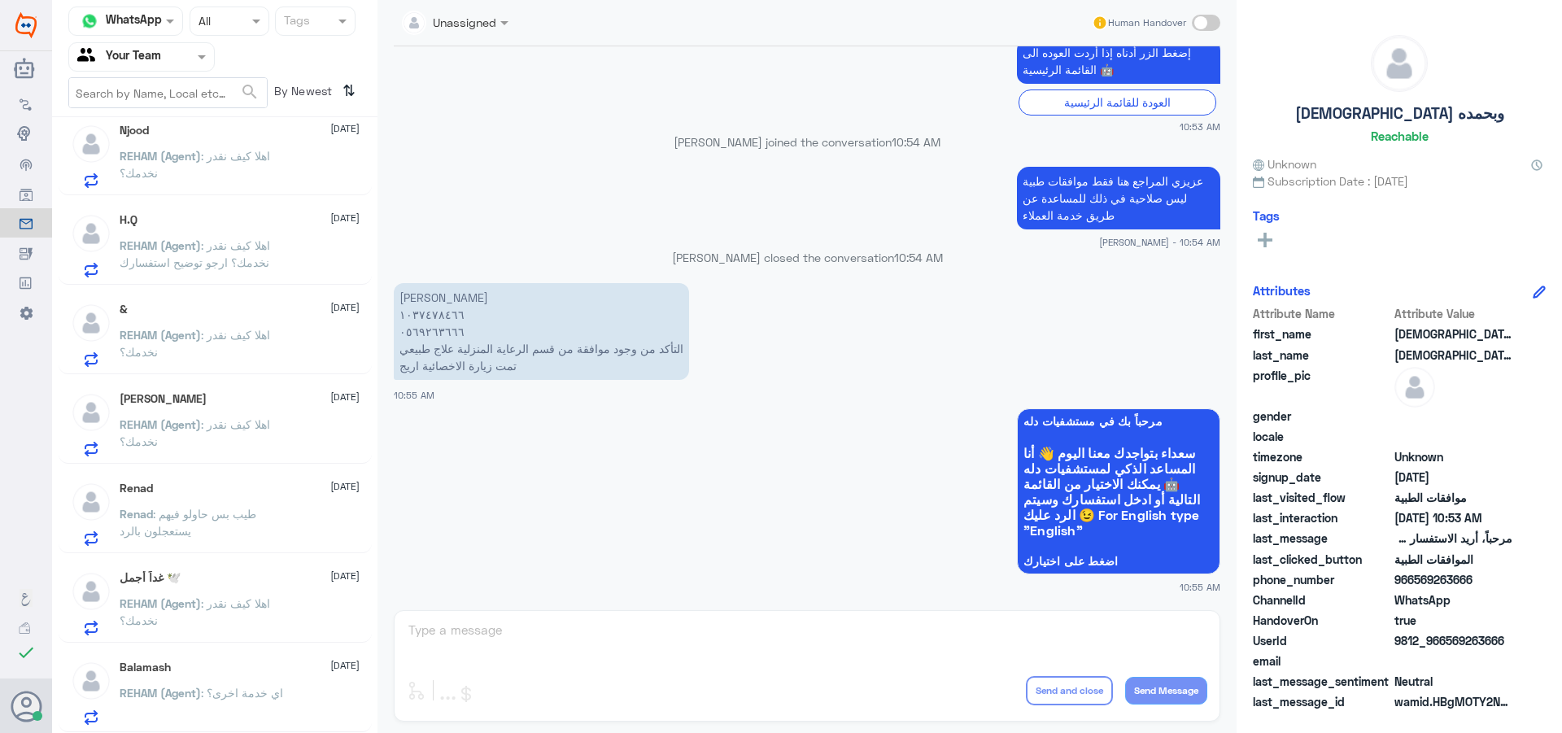
click at [195, 166] on p "REHAM (Agent) : اهلا كيف نقدر نخدمك؟" at bounding box center [211, 167] width 183 height 41
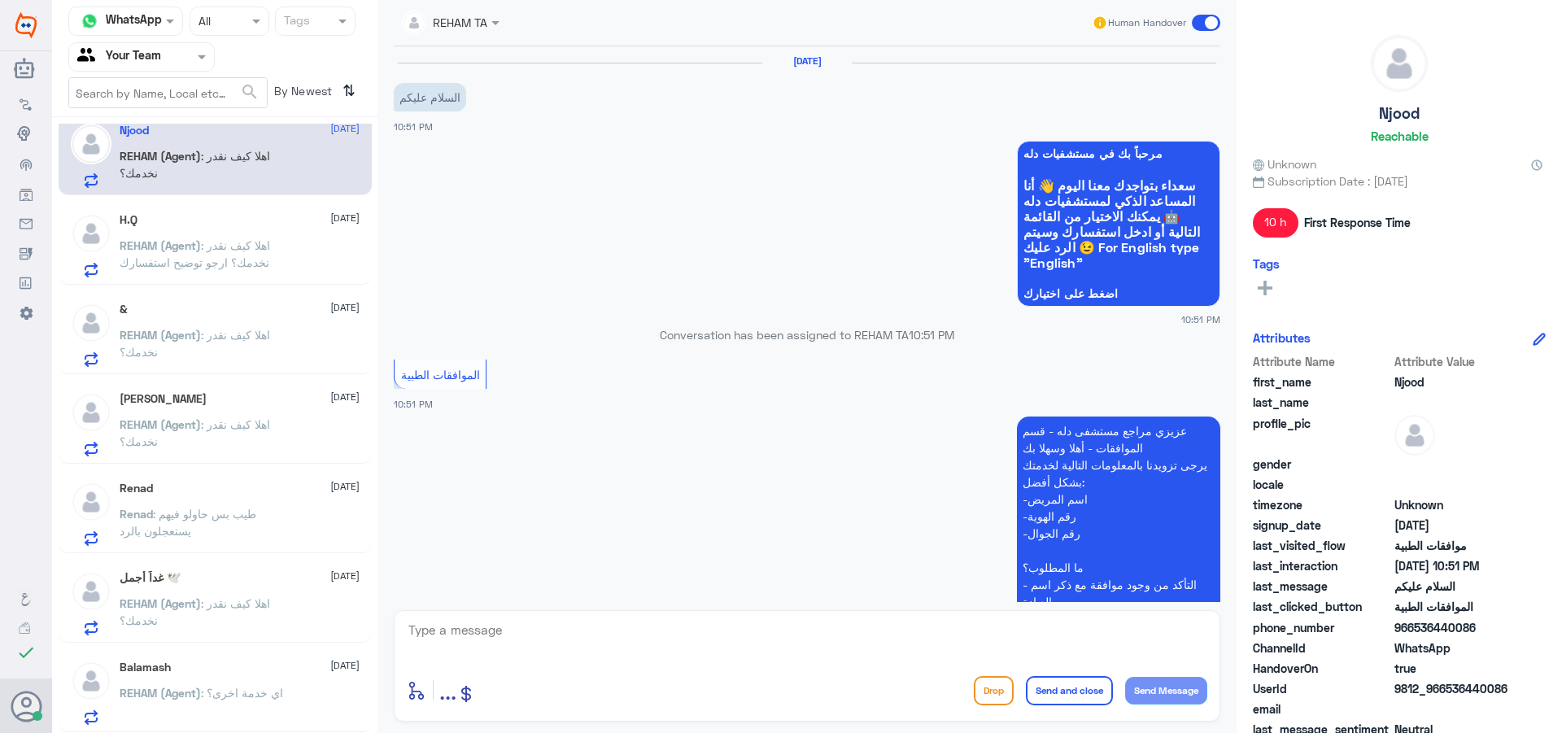
scroll to position [404, 0]
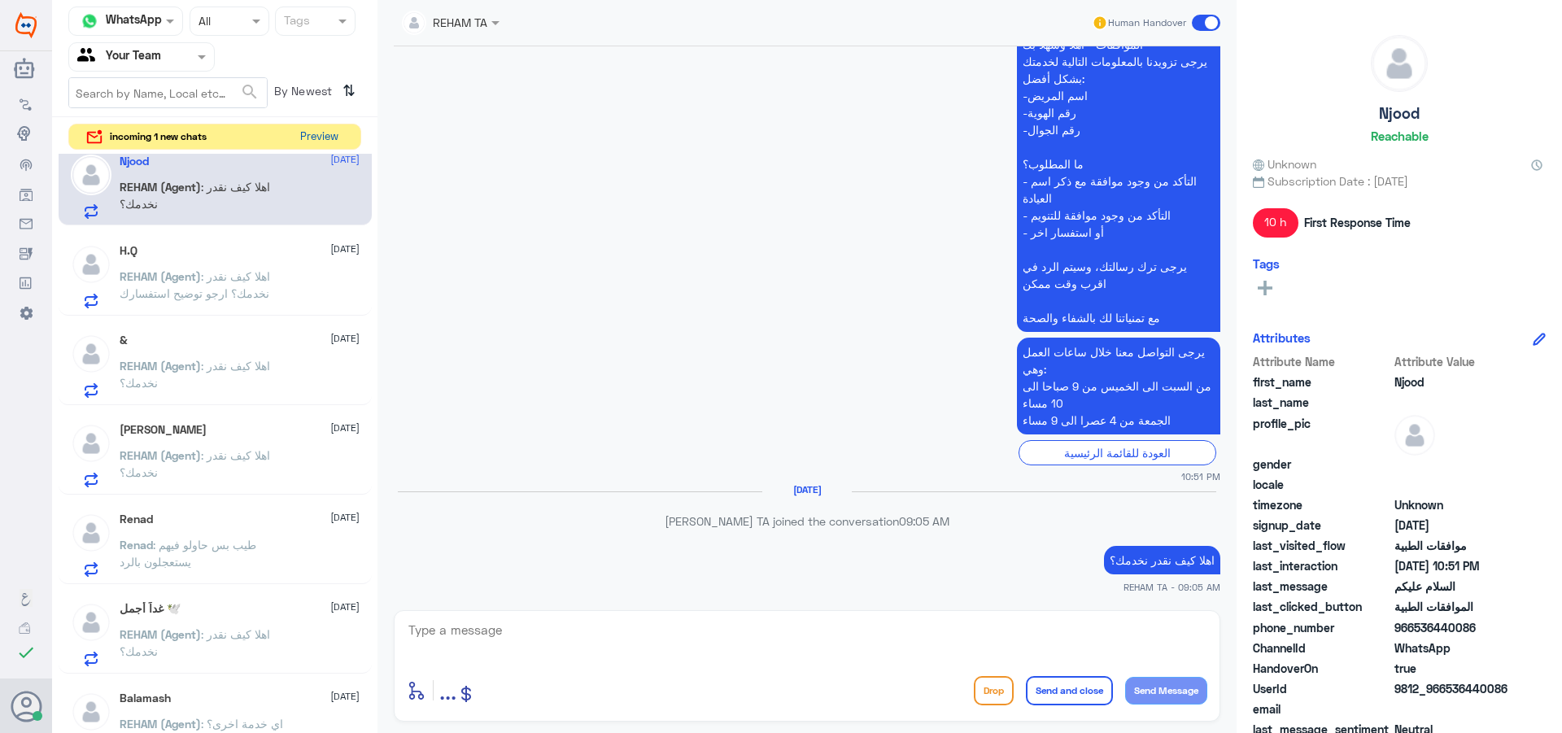
click at [325, 128] on button "Preview" at bounding box center [319, 136] width 50 height 25
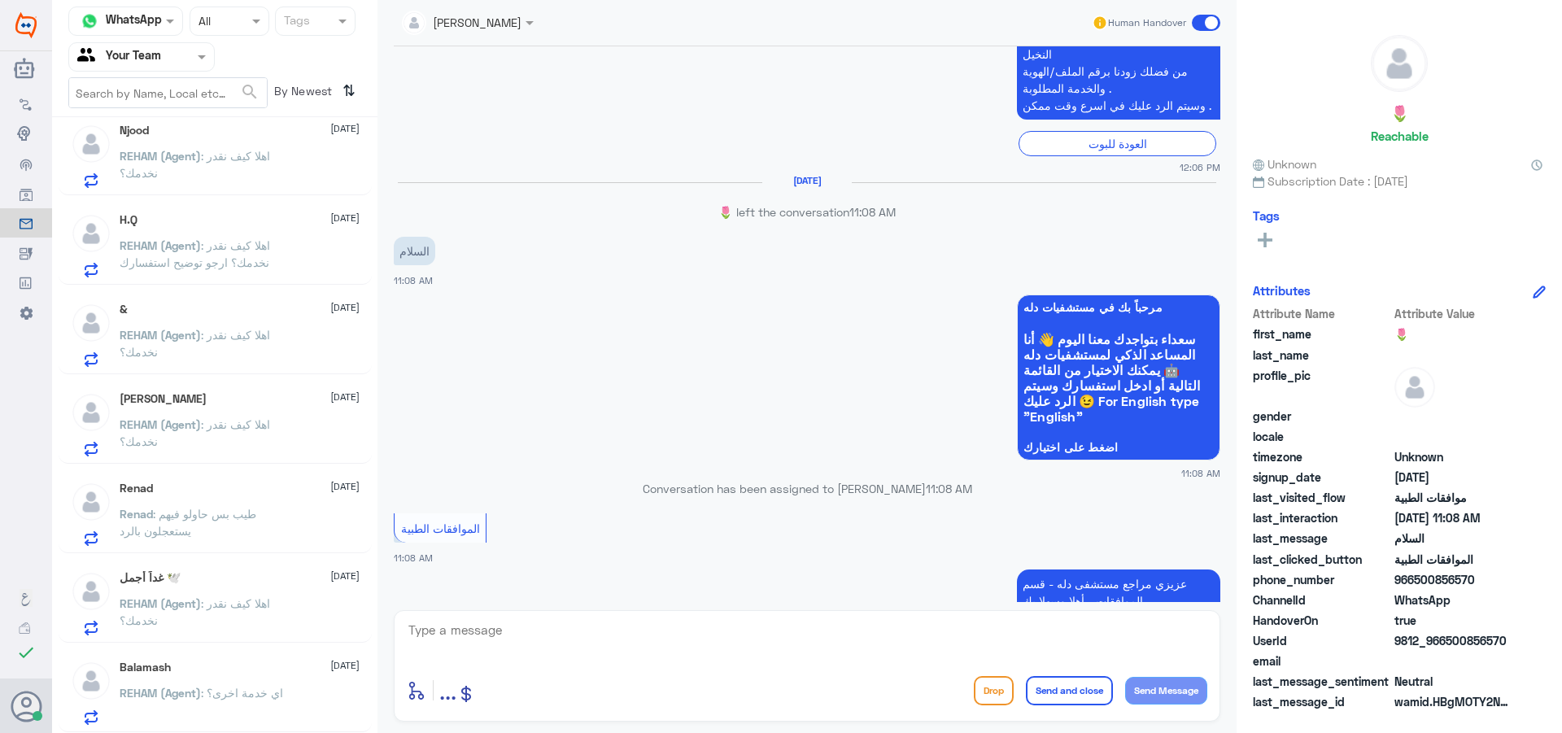
scroll to position [681, 0]
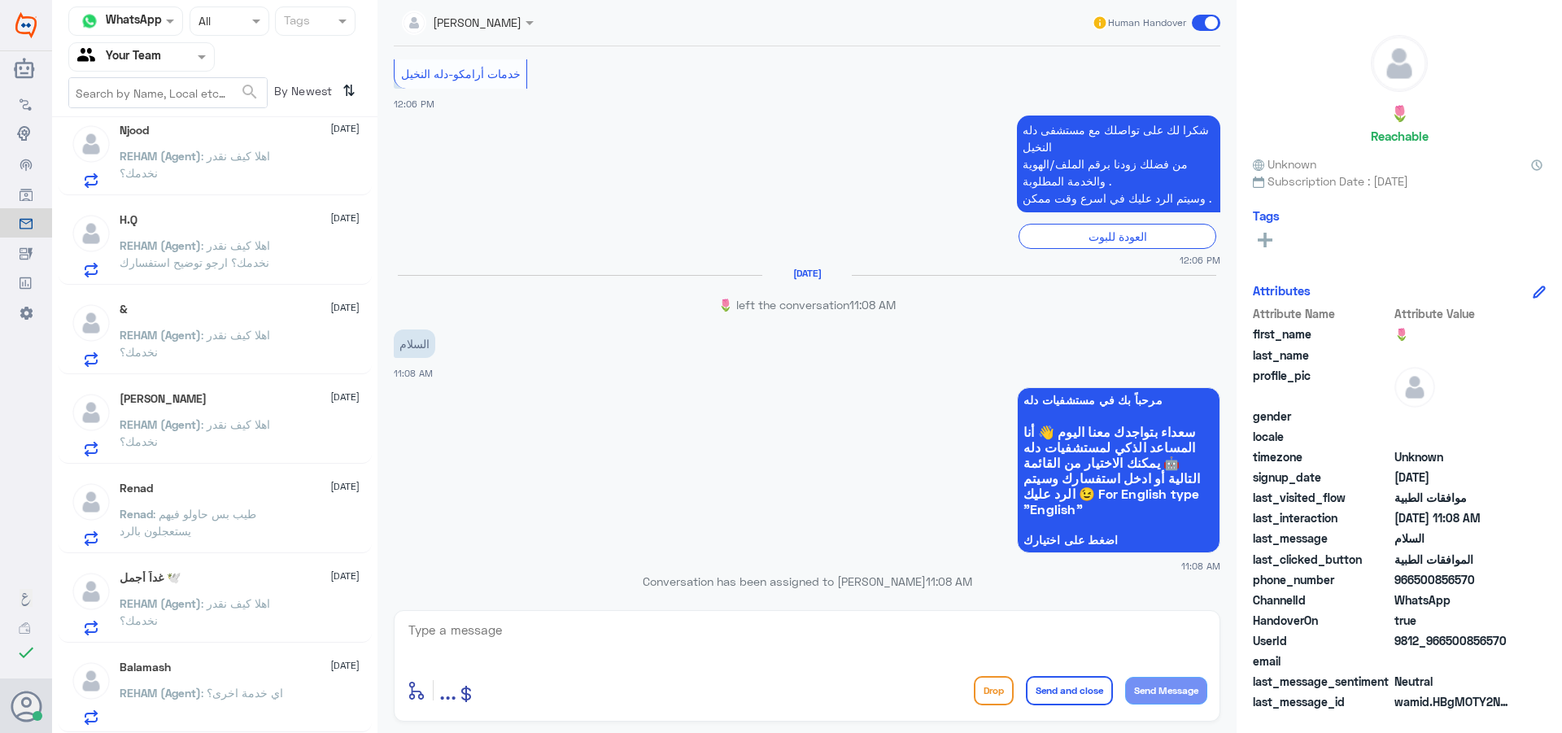
click at [763, 639] on textarea at bounding box center [807, 639] width 801 height 40
type textarea "وعليكم السلام"
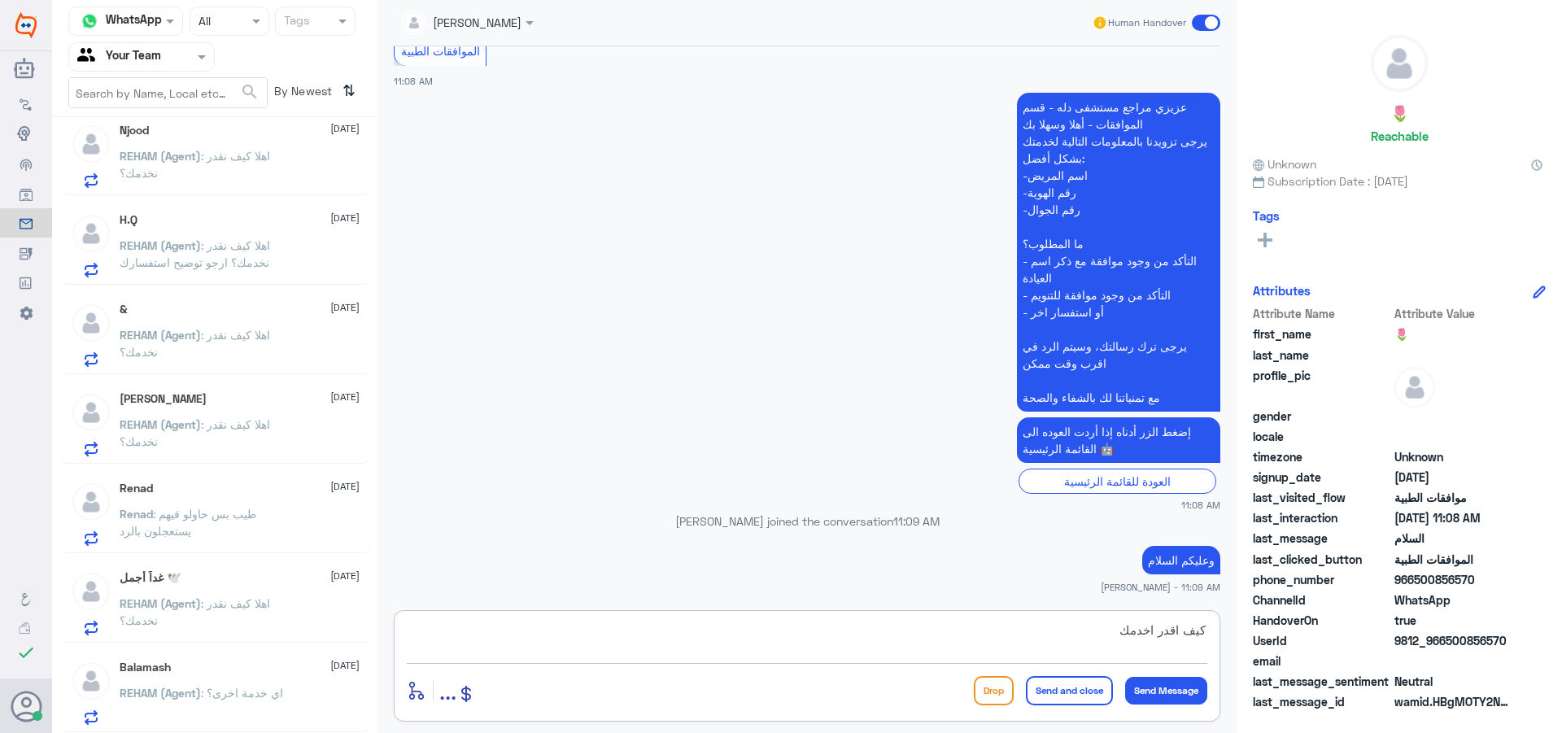
type textarea "كيف اقدر اخدمك؟"
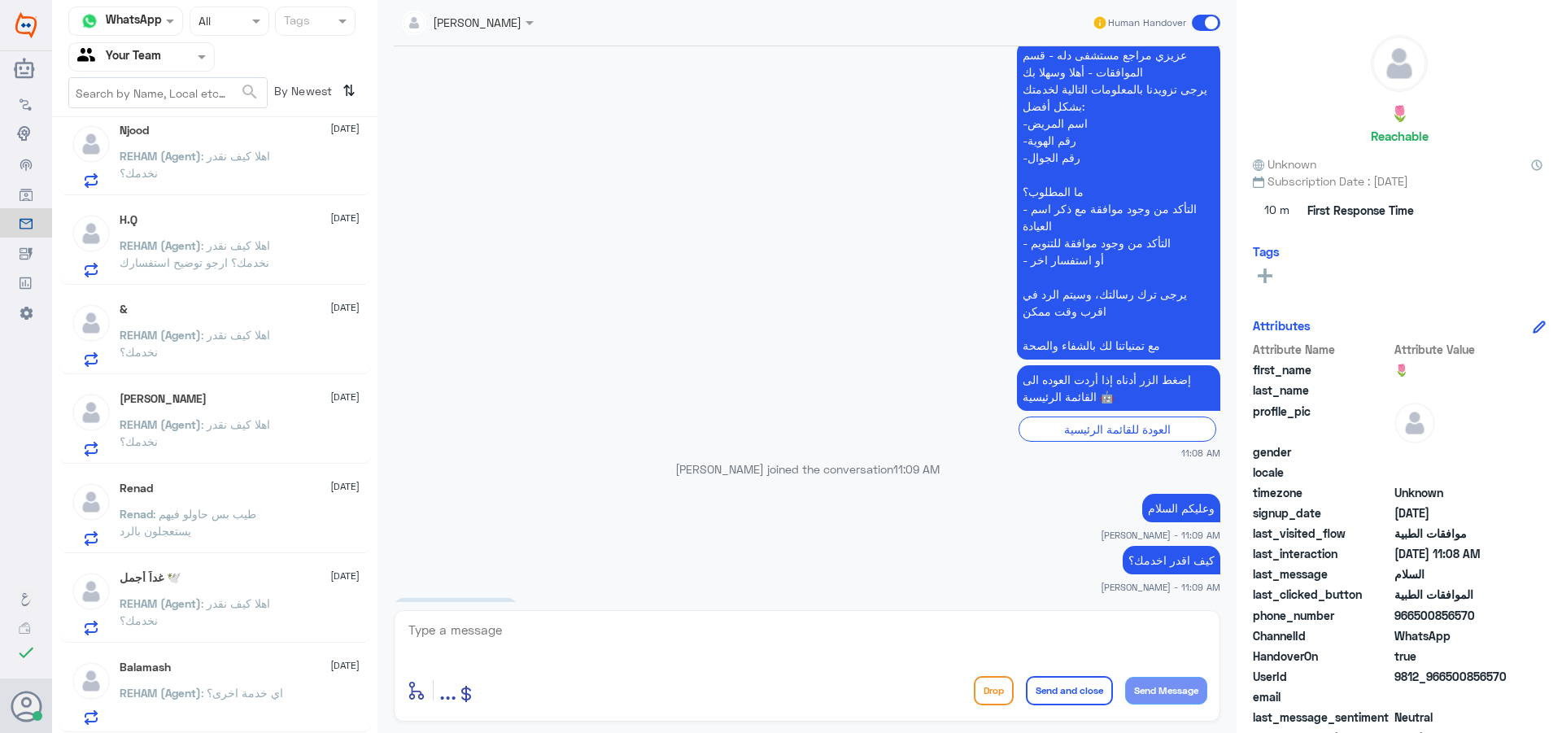
scroll to position [1453, 0]
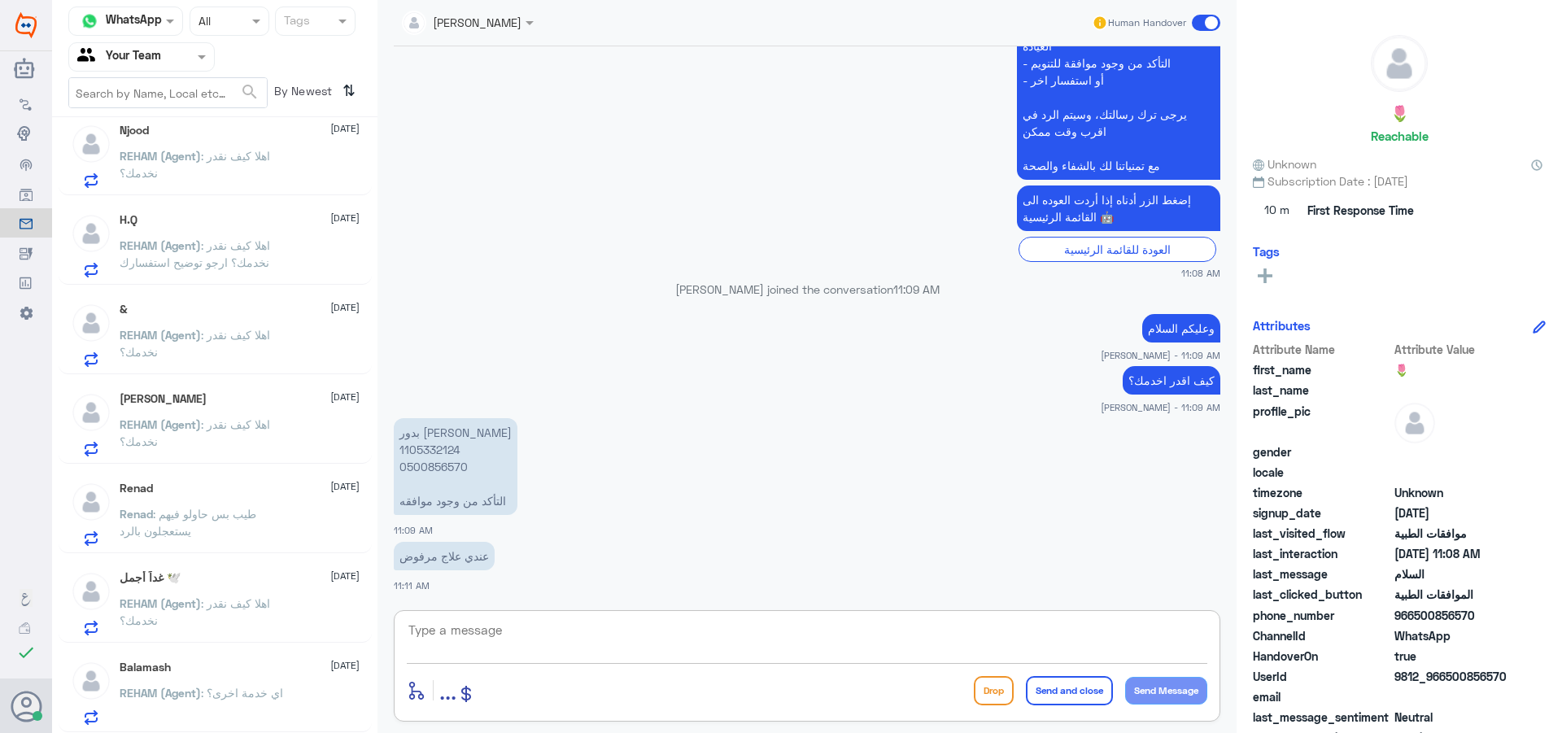
click at [438, 448] on p "بدور [PERSON_NAME] 1105332124 0500856570 التأكد من وجود موافقه" at bounding box center [456, 466] width 124 height 97
copy p "1105332124"
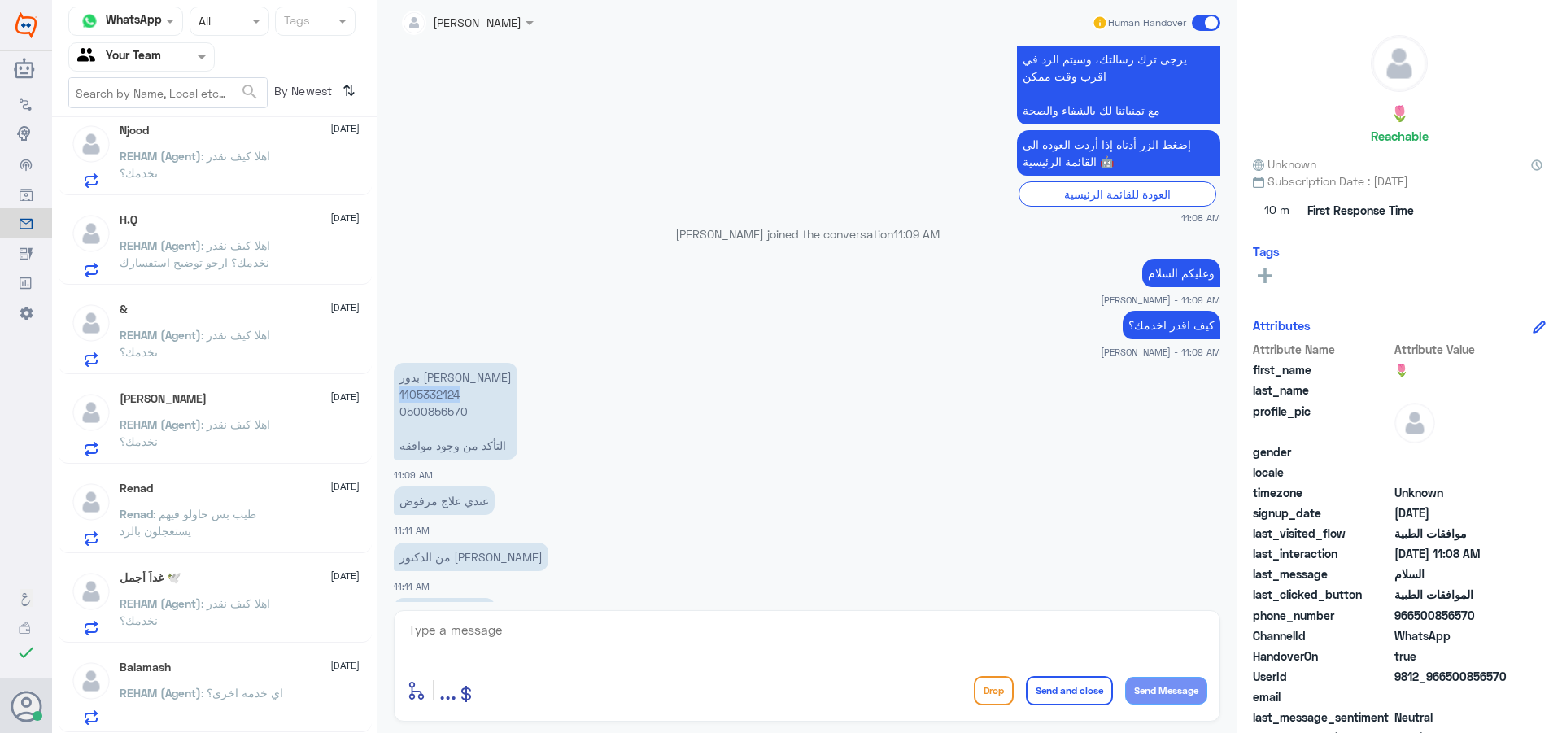
scroll to position [1564, 0]
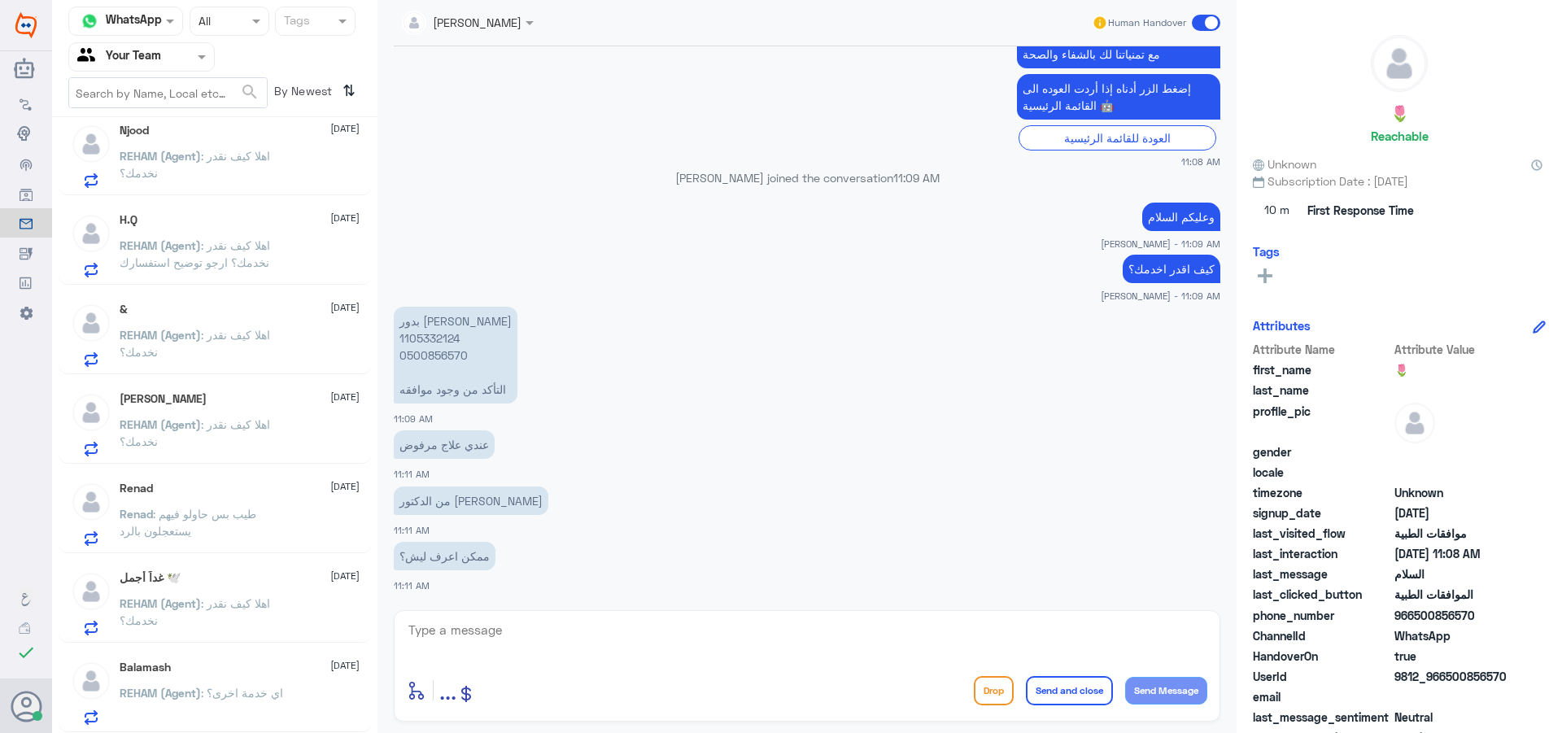
drag, startPoint x: 665, startPoint y: 614, endPoint x: 671, endPoint y: 621, distance: 9.2
click at [666, 616] on div "enter flow name ... Drop Send and close Send Message" at bounding box center [807, 665] width 827 height 111
click at [668, 643] on textarea at bounding box center [807, 639] width 801 height 40
drag, startPoint x: 658, startPoint y: 641, endPoint x: 917, endPoint y: 681, distance: 261.8
click at [673, 651] on textarea at bounding box center [807, 639] width 801 height 40
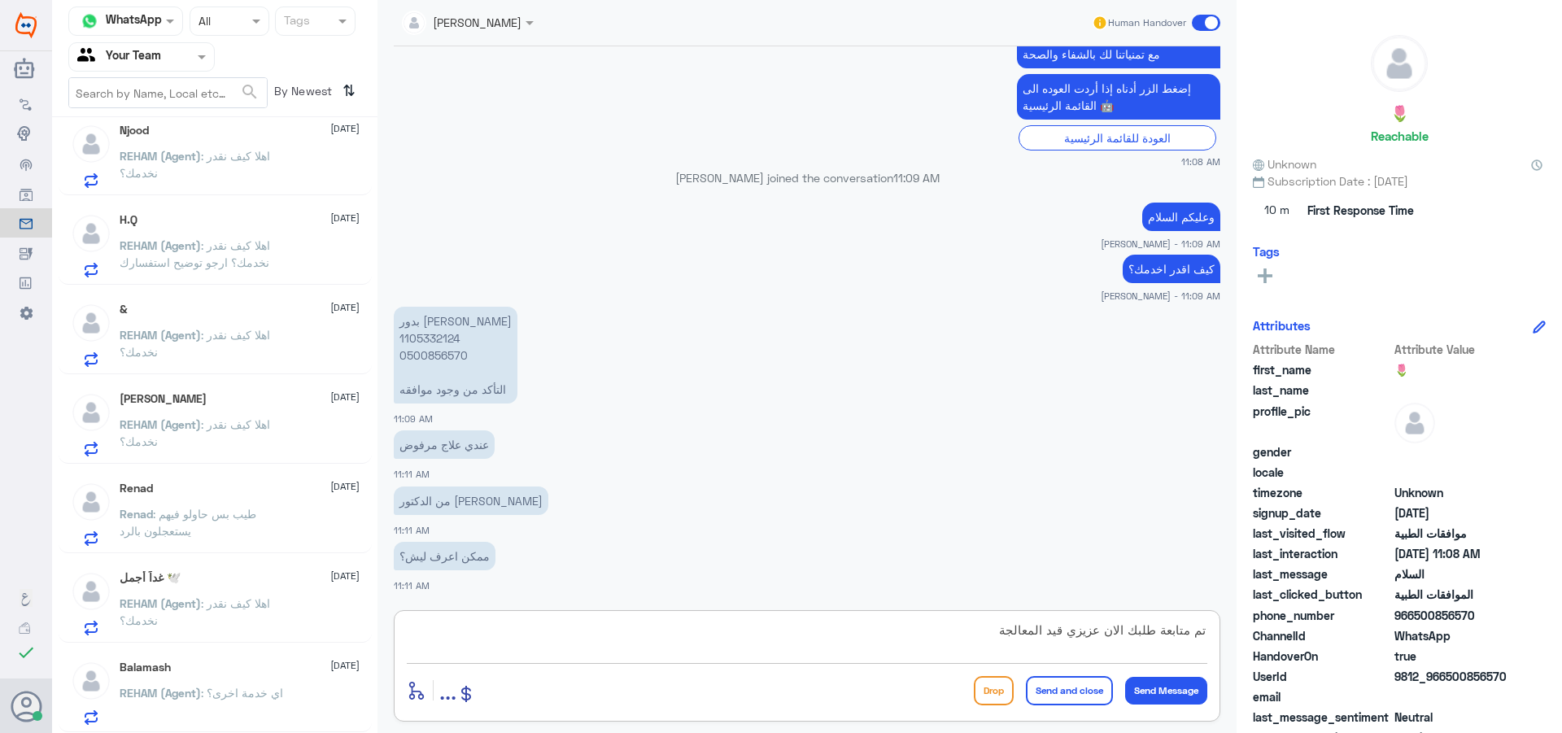
type textarea "تم متابعة طلبك الان عزيزي قيد المعالجة"
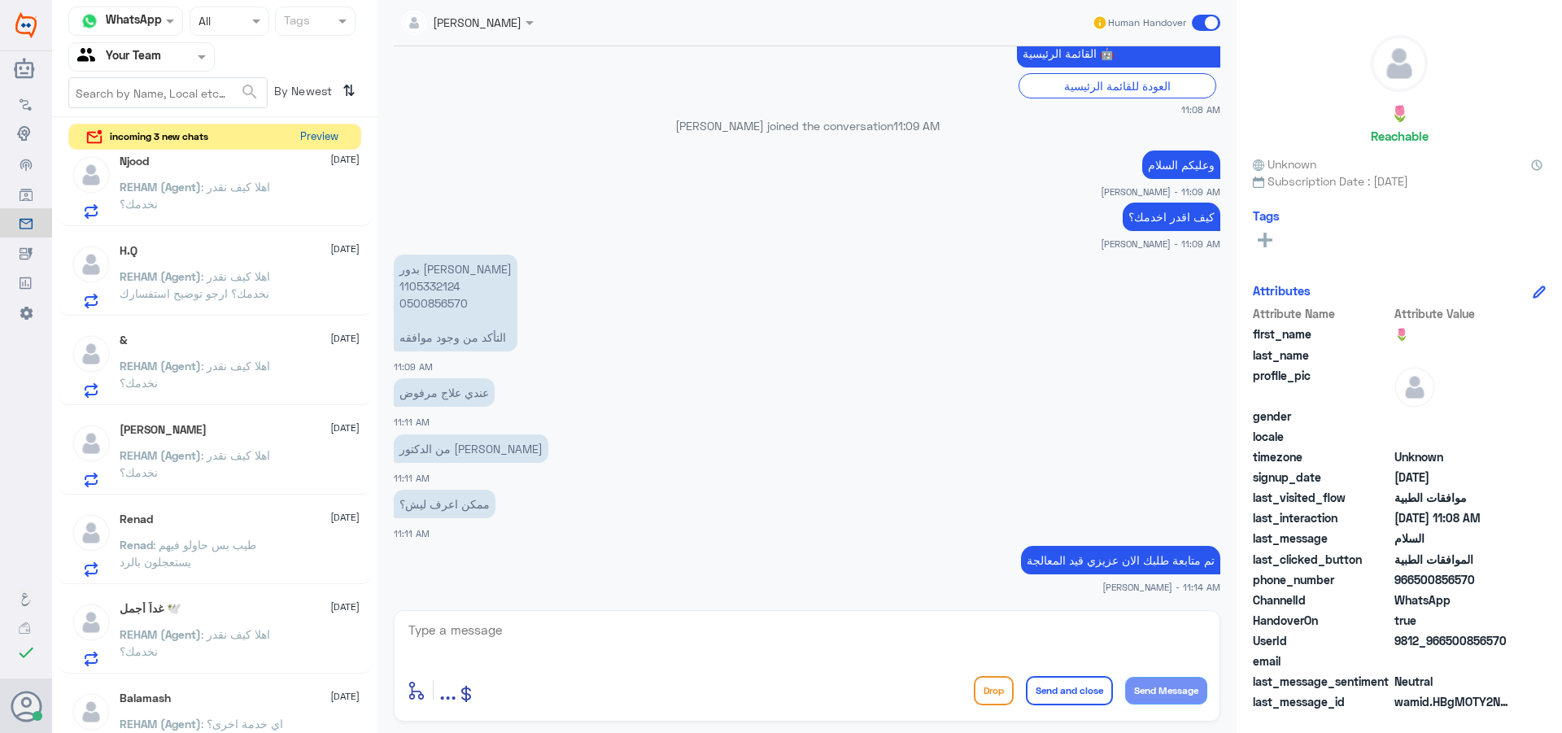
click at [307, 129] on button "Preview" at bounding box center [319, 136] width 50 height 25
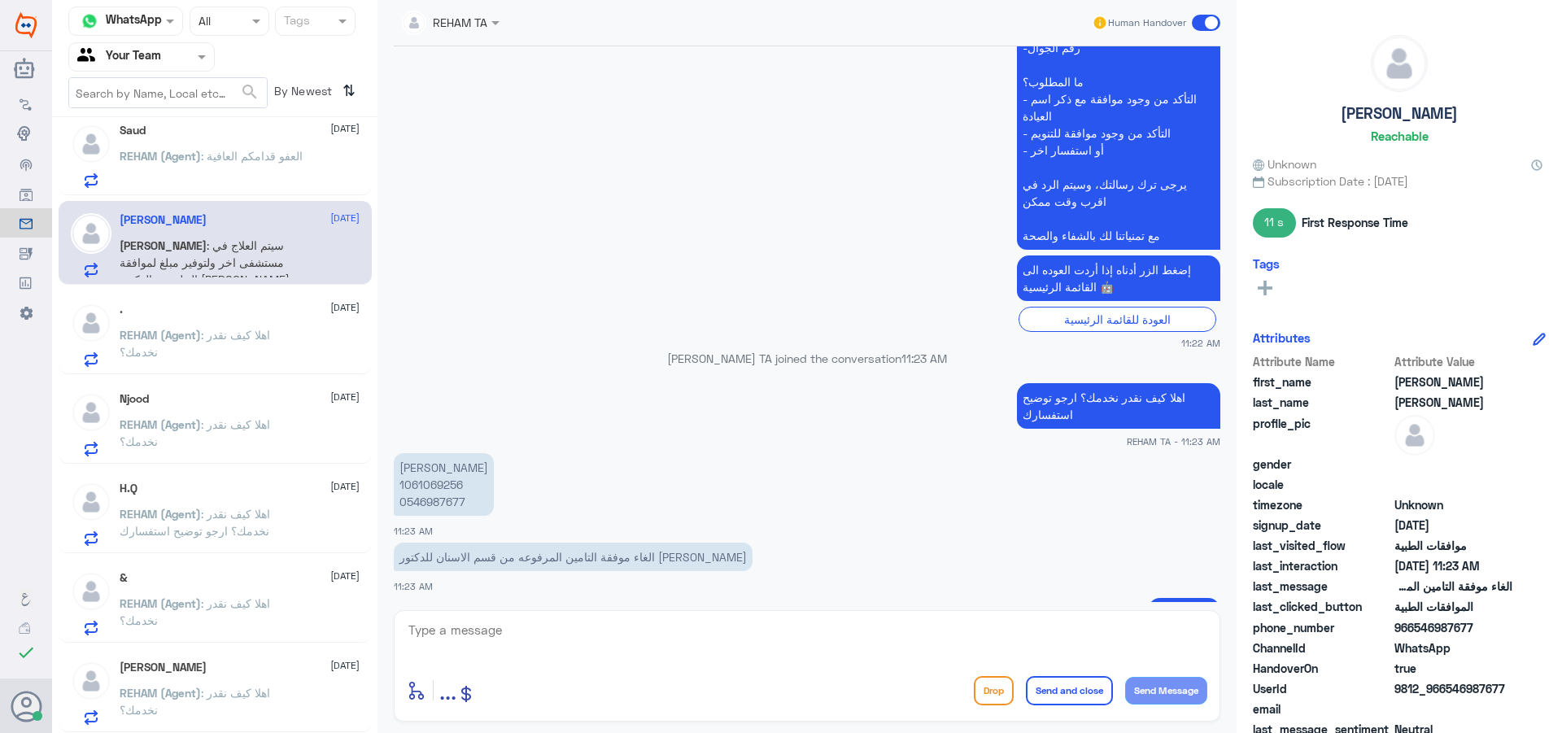
scroll to position [1525, 0]
